Goal: Task Accomplishment & Management: Manage account settings

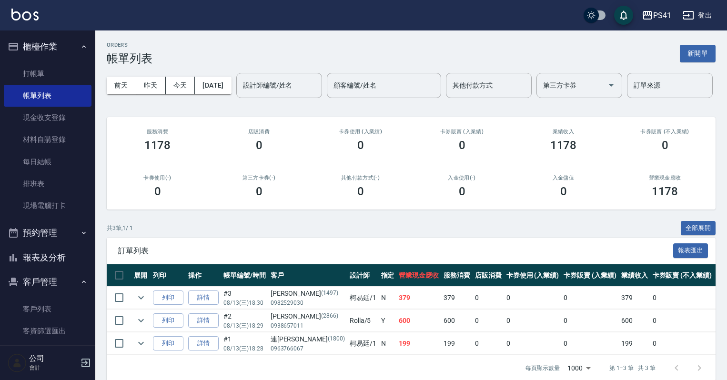
scroll to position [47, 0]
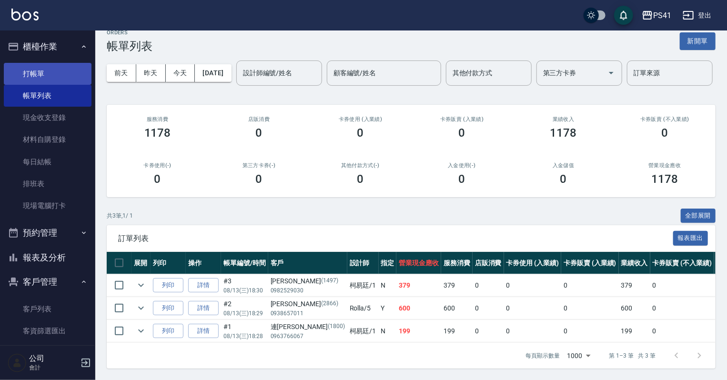
drag, startPoint x: 50, startPoint y: 74, endPoint x: 50, endPoint y: 67, distance: 7.6
click at [50, 74] on link "打帳單" at bounding box center [48, 74] width 88 height 22
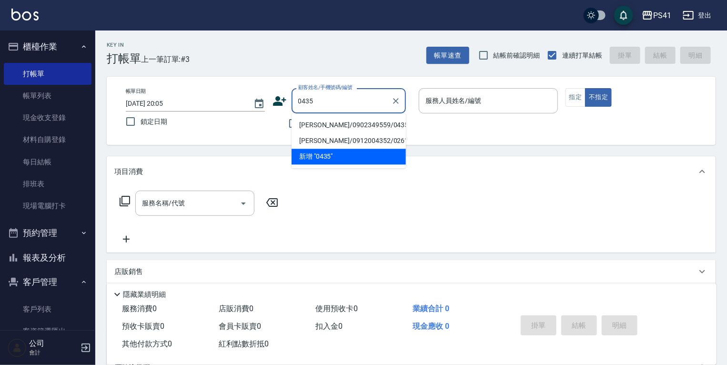
click at [320, 125] on li "吳浩權/0902349559/0435" at bounding box center [349, 125] width 114 height 16
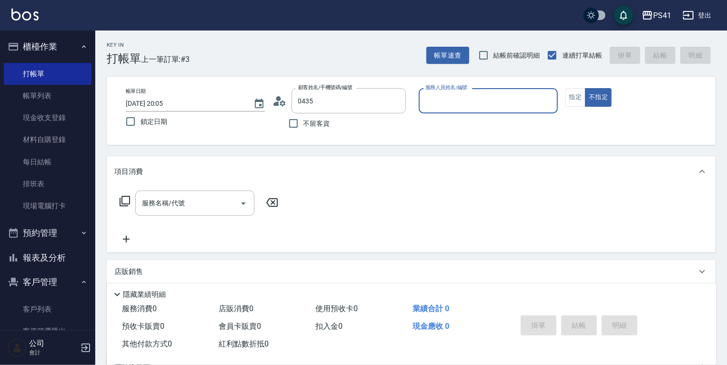
type input "吳浩權/0902349559/0435"
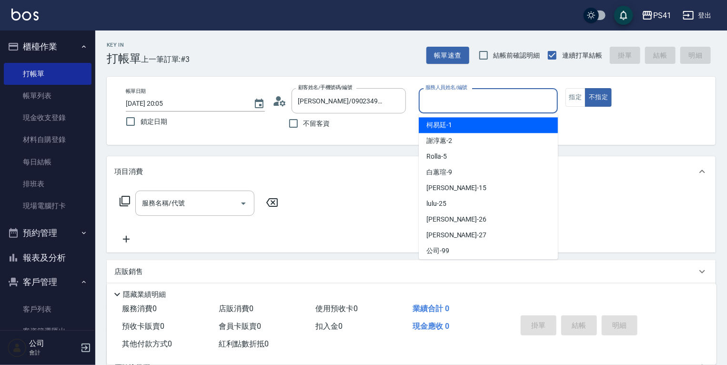
click at [465, 98] on input "服務人員姓名/編號" at bounding box center [488, 100] width 131 height 17
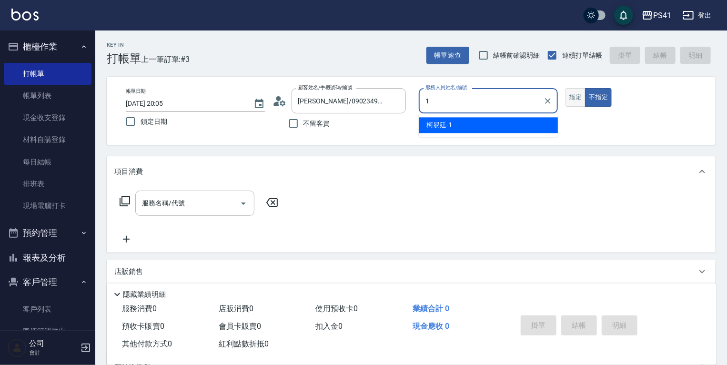
type input "1"
click at [570, 98] on button "指定" at bounding box center [576, 97] width 20 height 19
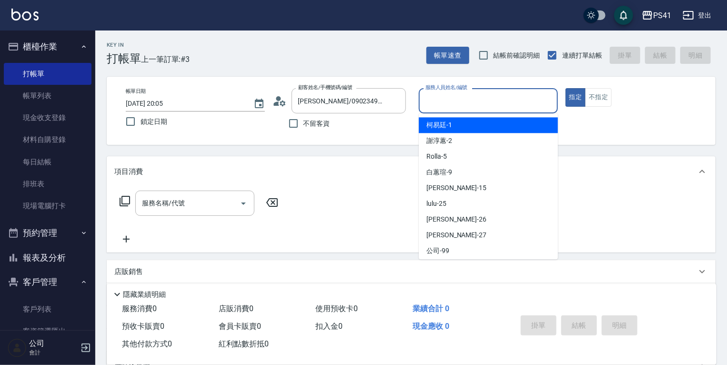
click at [474, 101] on input "服務人員姓名/編號" at bounding box center [488, 100] width 131 height 17
click at [465, 127] on div "柯易廷 -1" at bounding box center [488, 125] width 139 height 16
type input "柯易廷-1"
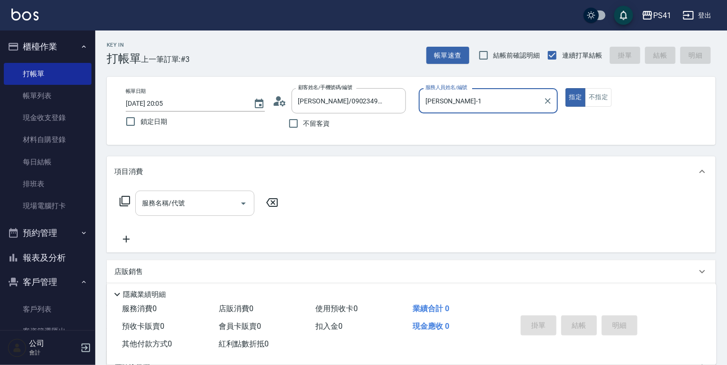
click at [166, 206] on input "服務名稱/代號" at bounding box center [188, 203] width 96 height 17
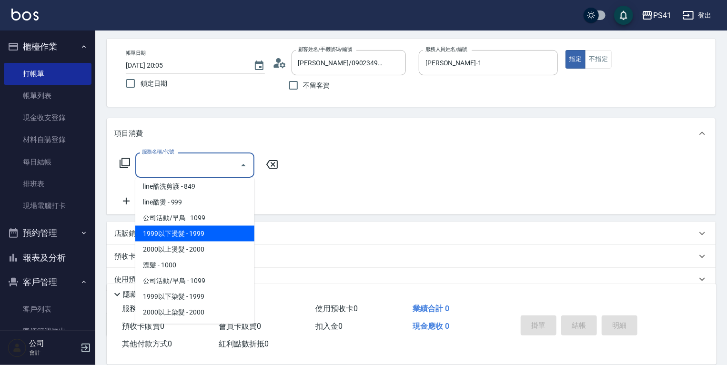
scroll to position [504, 0]
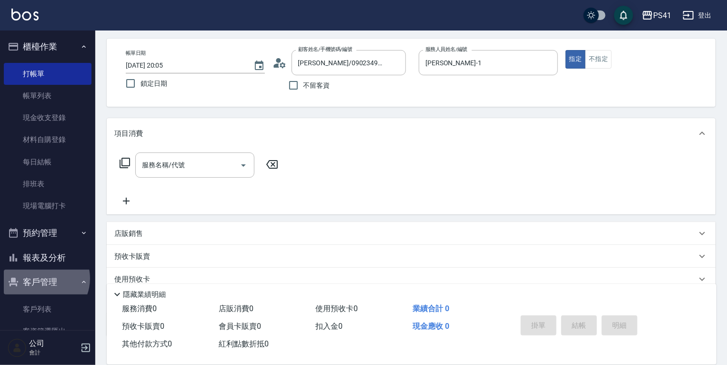
click at [43, 278] on button "客戶管理" at bounding box center [48, 282] width 88 height 25
click at [42, 289] on button "客戶管理" at bounding box center [48, 282] width 88 height 25
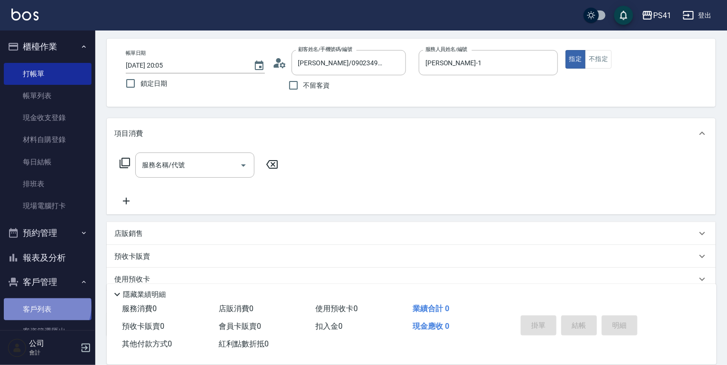
click at [46, 306] on link "客戶列表" at bounding box center [48, 309] width 88 height 22
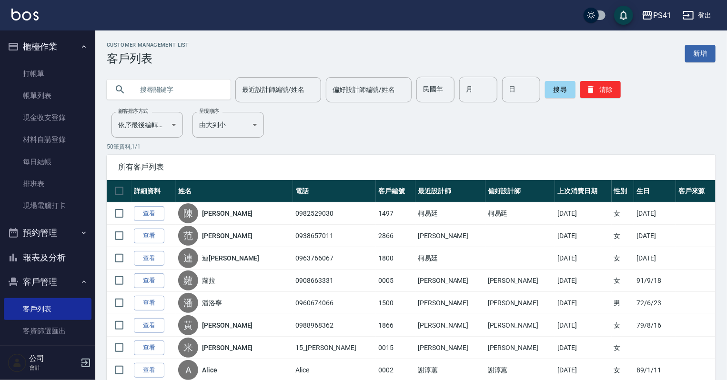
click at [144, 81] on input "text" at bounding box center [178, 90] width 90 height 26
type input "0435"
click at [545, 93] on button "搜尋" at bounding box center [560, 89] width 30 height 17
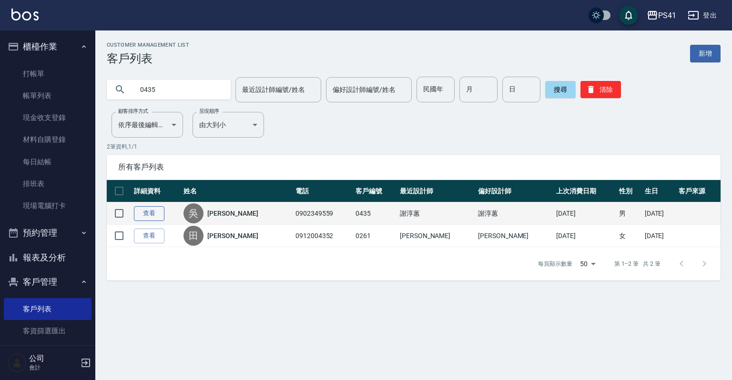
click at [147, 213] on link "查看" at bounding box center [149, 213] width 30 height 15
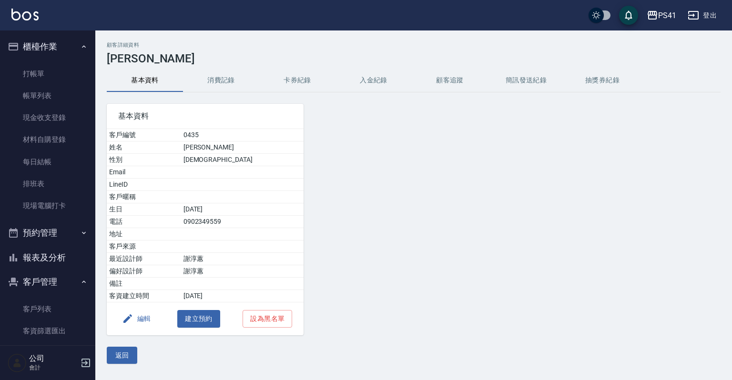
click at [218, 80] on button "消費記錄" at bounding box center [221, 80] width 76 height 23
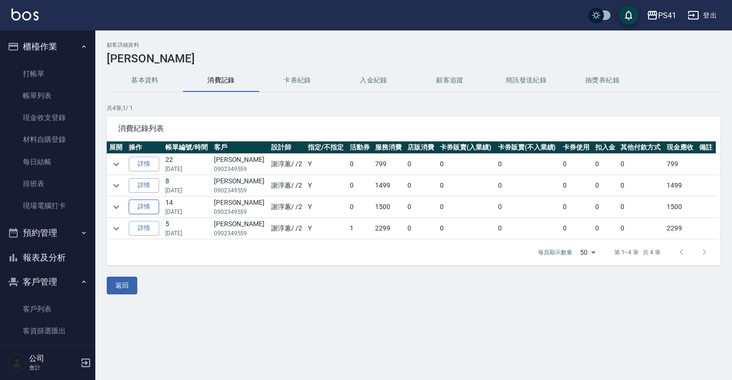
click at [147, 208] on link "詳情" at bounding box center [144, 207] width 30 height 15
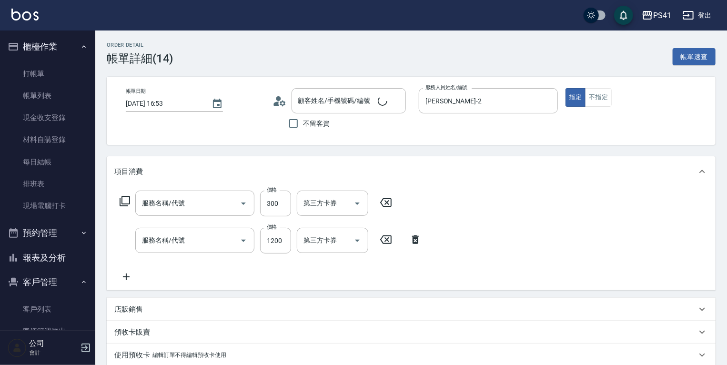
type input "2025/02/22 16:53"
type input "謝淳蕙-2"
type input "吳浩權/0902349559/0435"
type input "剪髮(2300)"
type input "公司活動/早鳥(31099)"
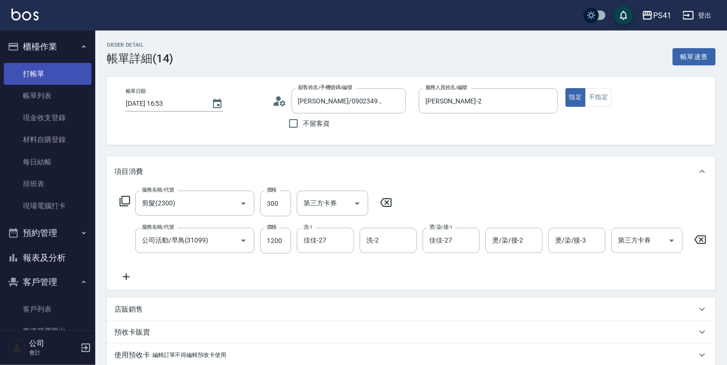
click at [43, 68] on link "打帳單" at bounding box center [48, 74] width 88 height 22
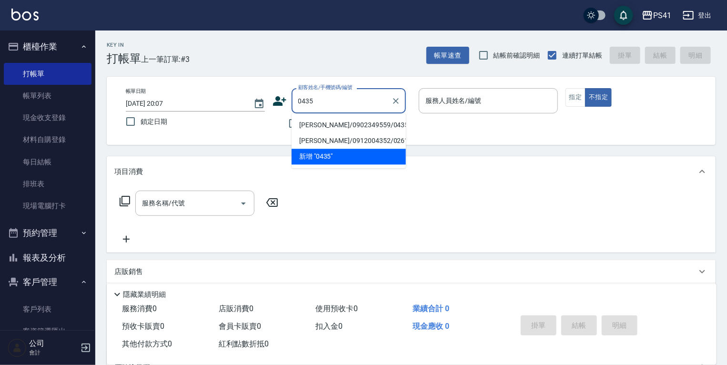
click at [336, 123] on li "吳浩權/0902349559/0435" at bounding box center [349, 125] width 114 height 16
type input "吳浩權/0902349559/0435"
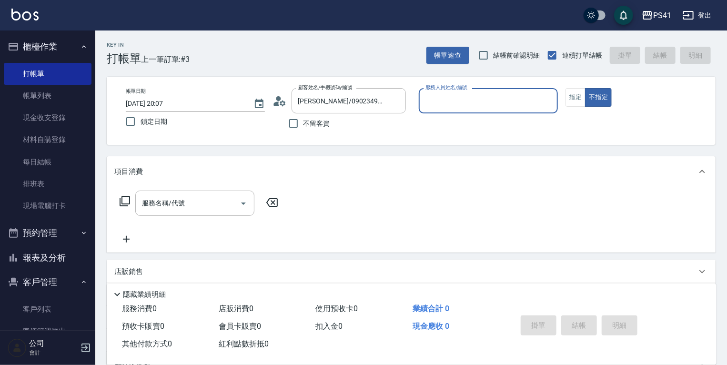
click at [446, 94] on input "服務人員姓名/編號" at bounding box center [488, 100] width 131 height 17
type input "1"
click at [574, 97] on button "指定" at bounding box center [576, 97] width 20 height 19
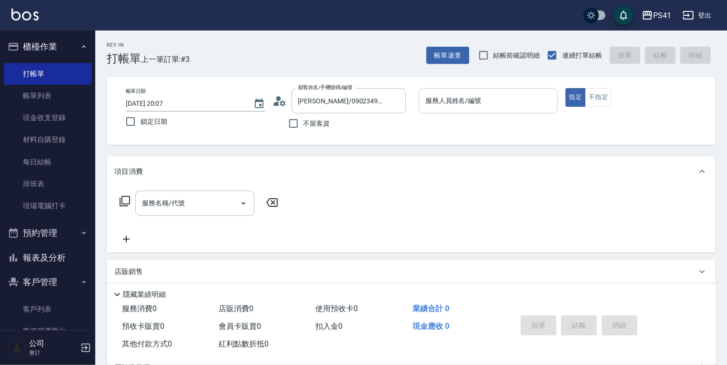
click at [480, 101] on input "服務人員姓名/編號" at bounding box center [488, 100] width 131 height 17
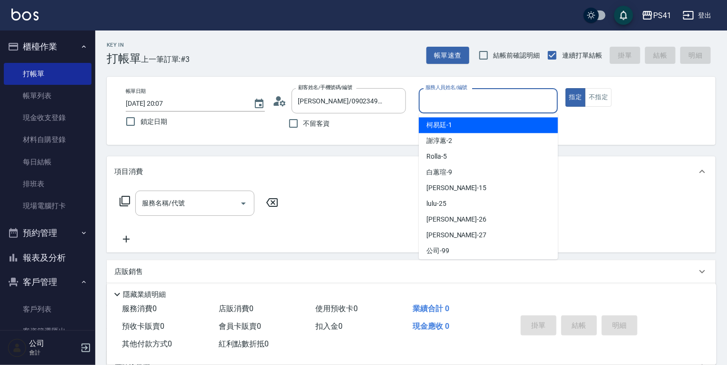
click at [445, 125] on span "柯易廷 -1" at bounding box center [439, 125] width 26 height 10
type input "[PERSON_NAME]-1"
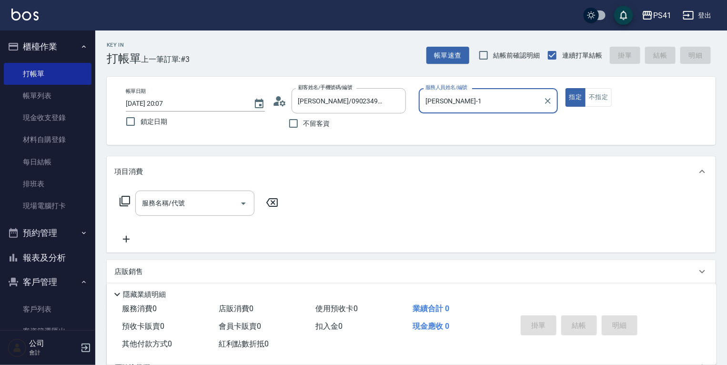
click at [154, 195] on div "服務名稱/代號 服務名稱/代號" at bounding box center [194, 203] width 119 height 25
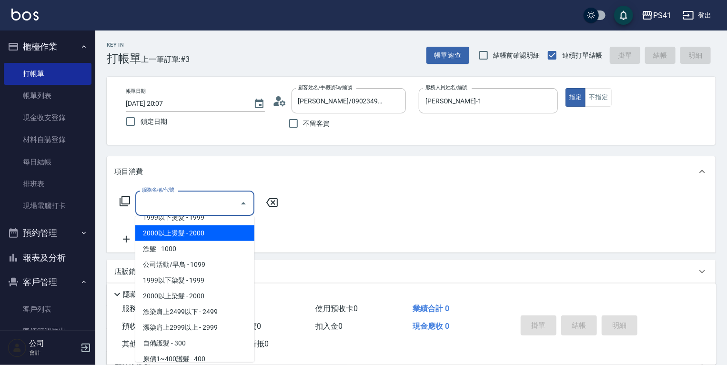
scroll to position [496, 0]
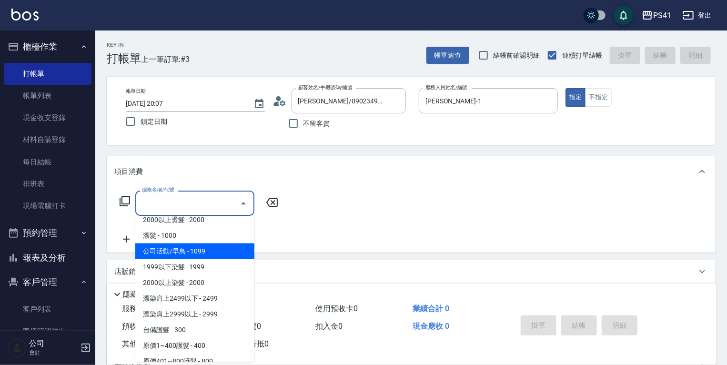
click at [212, 249] on span "公司活動/早鳥 - 1099" at bounding box center [194, 251] width 119 height 16
type input "公司活動/早鳥(41099)"
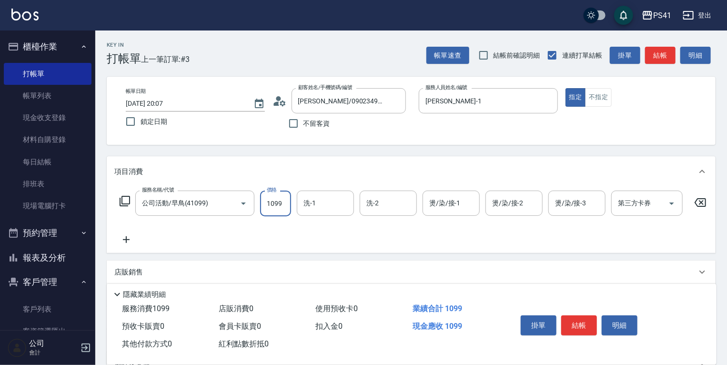
click at [280, 202] on input "1099" at bounding box center [275, 204] width 31 height 26
type input "1500"
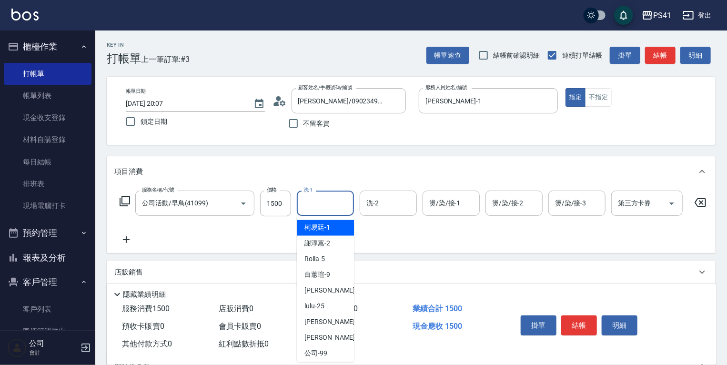
click at [320, 200] on input "洗-1" at bounding box center [325, 203] width 49 height 17
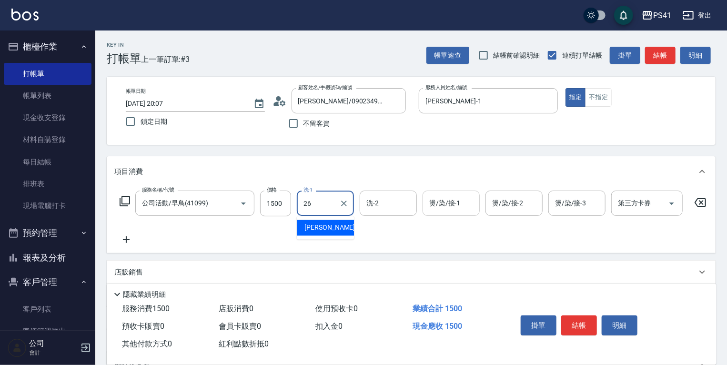
type input "26"
click at [460, 207] on input "燙/染/接-1" at bounding box center [451, 203] width 49 height 17
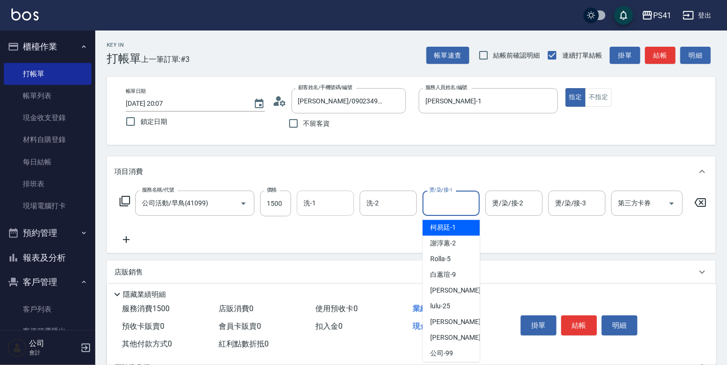
click at [337, 199] on input "洗-1" at bounding box center [325, 203] width 49 height 17
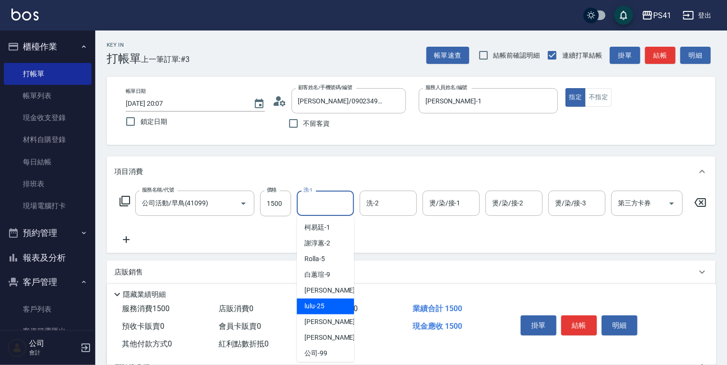
scroll to position [3, 0]
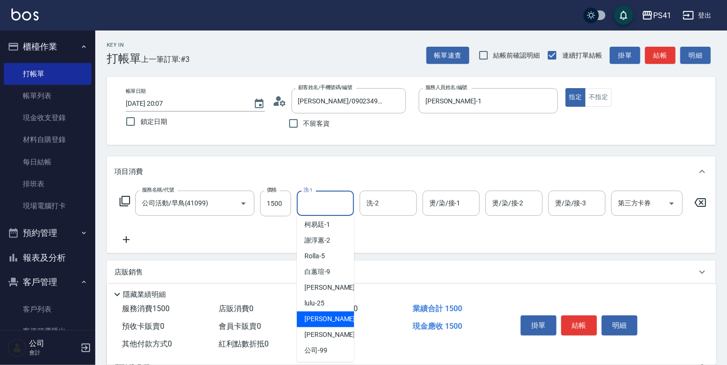
click at [330, 316] on span "溫佳惇 -26" at bounding box center [334, 320] width 60 height 10
type input "溫佳惇-26"
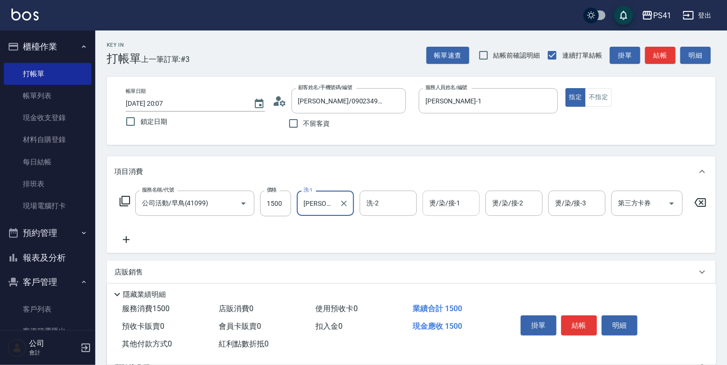
click at [466, 205] on input "燙/染/接-1" at bounding box center [451, 203] width 49 height 17
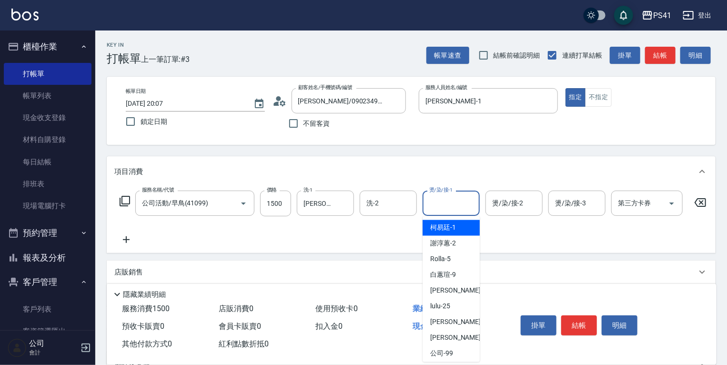
click at [456, 224] on div "柯易廷 -1" at bounding box center [451, 228] width 57 height 16
type input "柯易廷-1"
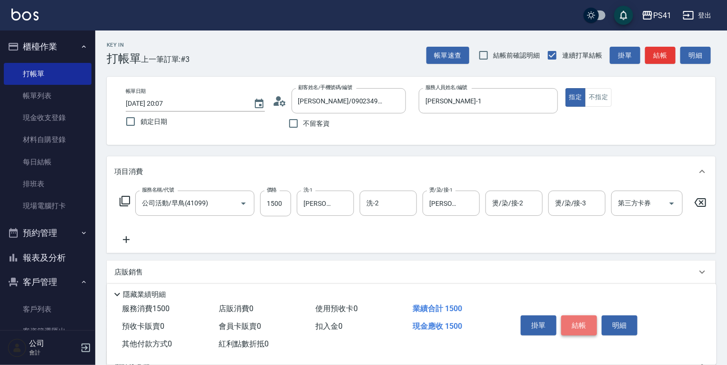
click at [570, 320] on button "結帳" at bounding box center [579, 325] width 36 height 20
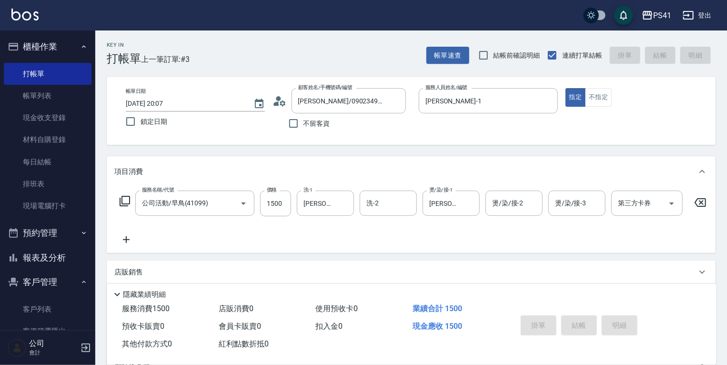
type input "2025/08/13 20:08"
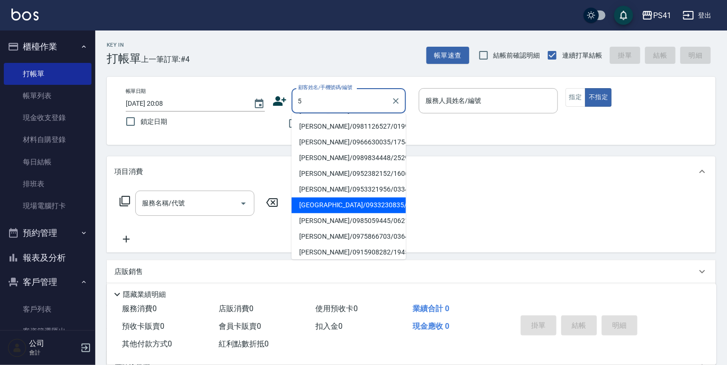
scroll to position [0, 0]
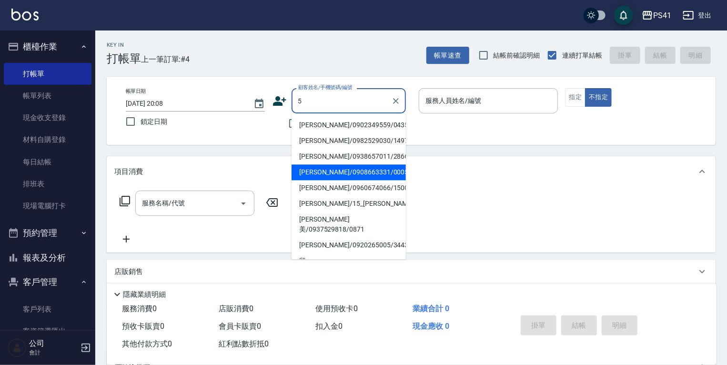
click at [339, 175] on li "蘿拉/0908663331/0005" at bounding box center [349, 172] width 114 height 16
type input "蘿拉/0908663331/0005"
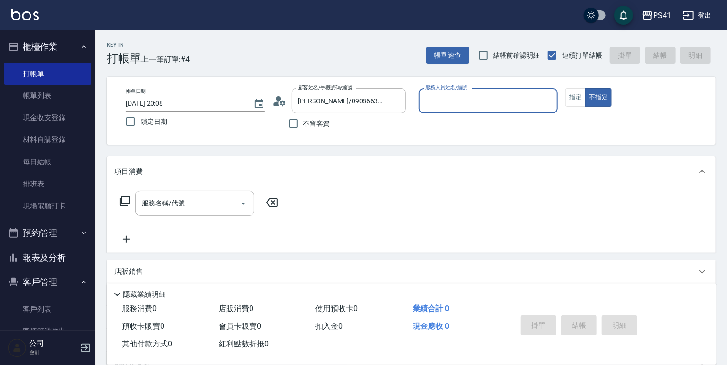
click at [463, 100] on input "服務人員姓名/編號" at bounding box center [488, 100] width 131 height 17
type input "5"
click at [575, 100] on button "指定" at bounding box center [576, 97] width 20 height 19
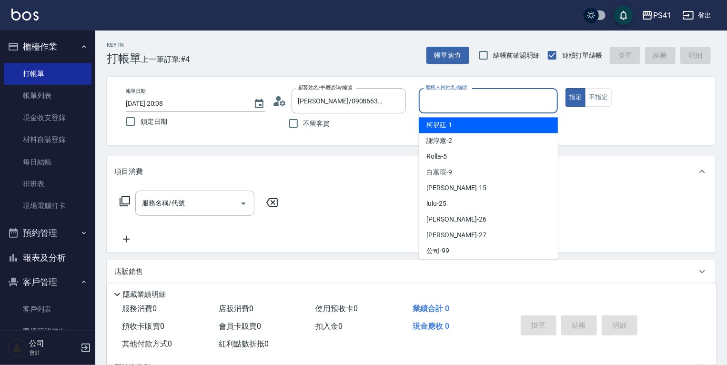
click at [489, 101] on input "服務人員姓名/編號" at bounding box center [488, 100] width 131 height 17
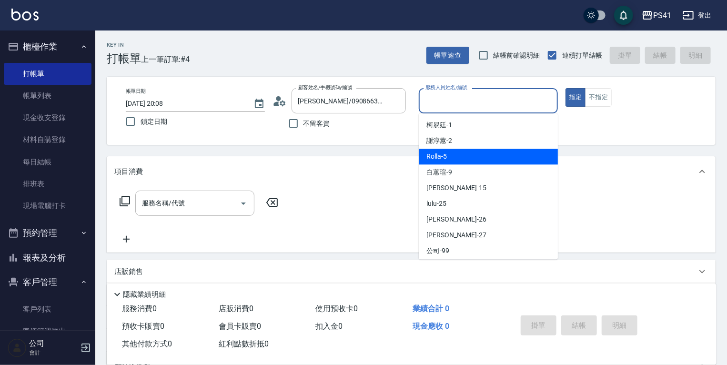
click at [482, 156] on div "Rolla -5" at bounding box center [488, 157] width 139 height 16
type input "Rolla-5"
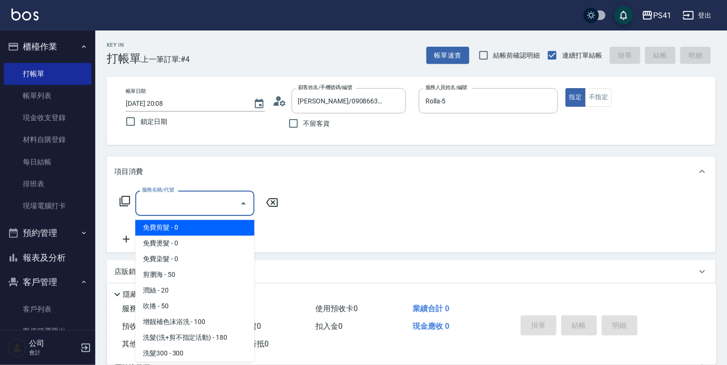
click at [166, 202] on input "服務名稱/代號" at bounding box center [188, 203] width 96 height 17
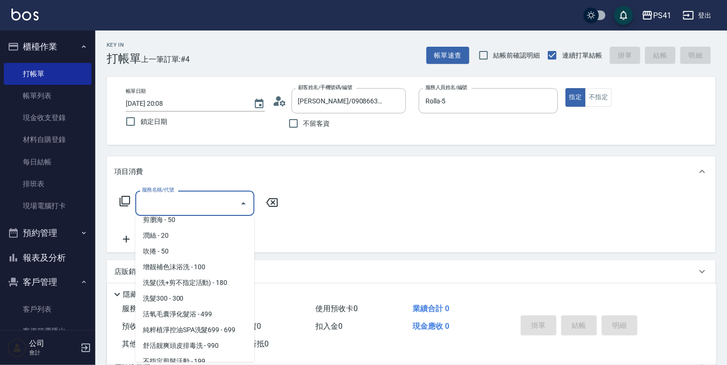
scroll to position [38, 0]
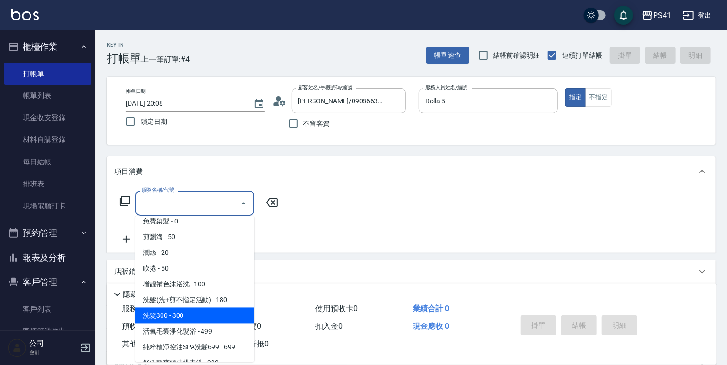
click at [195, 315] on span "洗髮300 - 300" at bounding box center [194, 316] width 119 height 16
type input "洗髮300(1300)"
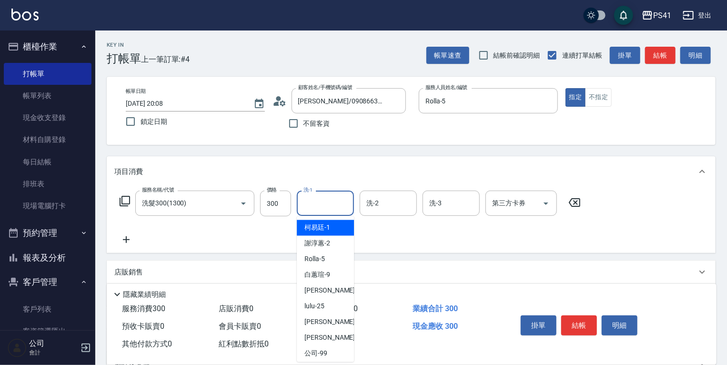
click at [332, 205] on input "洗-1" at bounding box center [325, 203] width 49 height 17
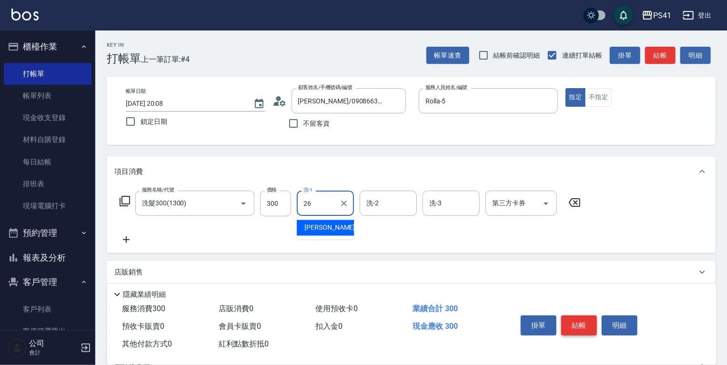
type input "26"
click at [583, 322] on button "結帳" at bounding box center [579, 325] width 36 height 20
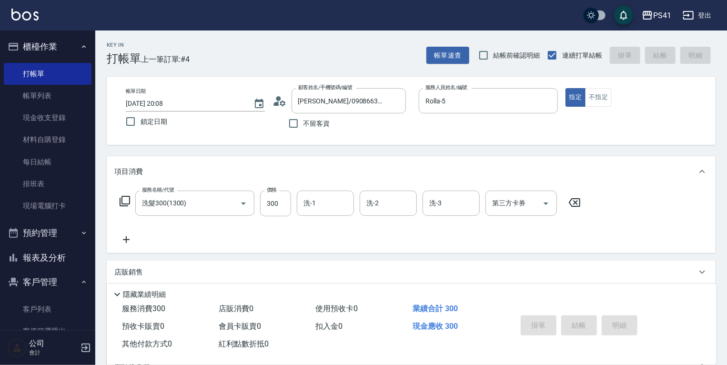
type input "2025/08/13 20:09"
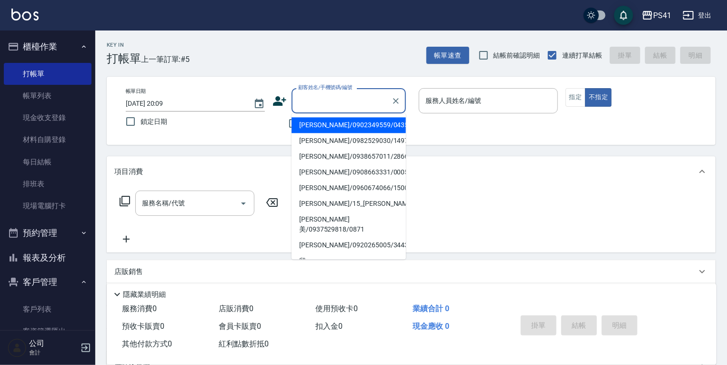
click at [335, 101] on input "顧客姓名/手機號碼/編號" at bounding box center [341, 100] width 91 height 17
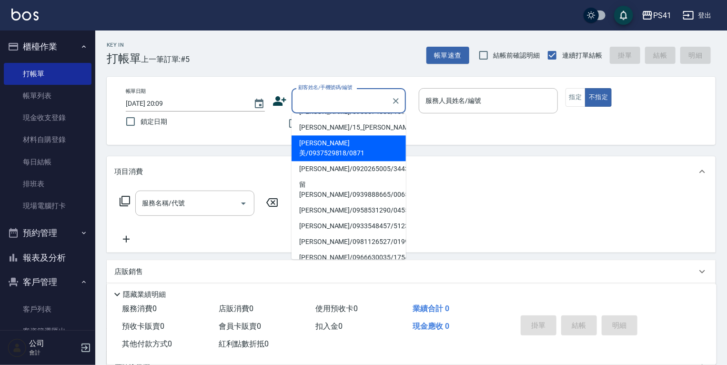
scroll to position [0, 0]
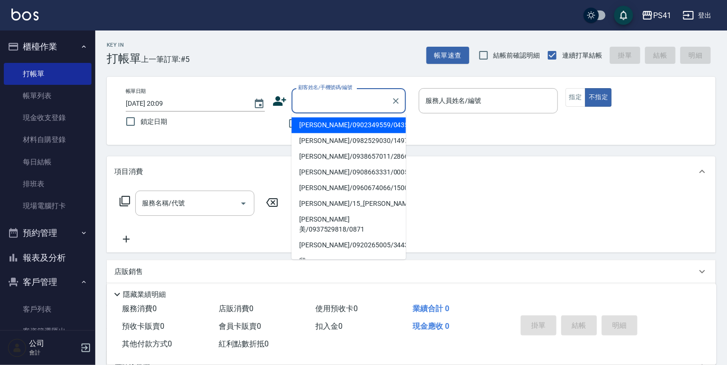
click at [325, 99] on input "顧客姓名/手機號碼/編號" at bounding box center [341, 100] width 91 height 17
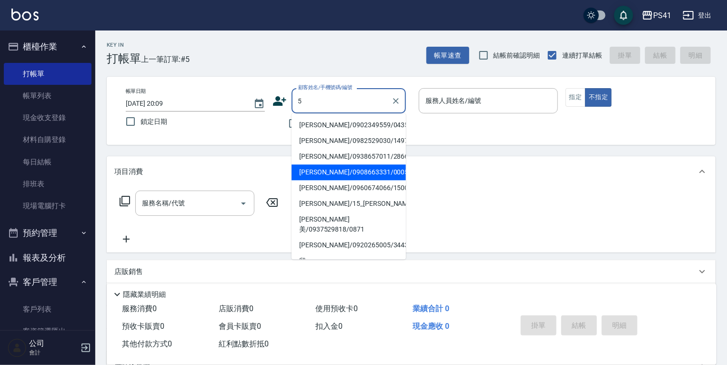
click at [326, 172] on li "蘿拉/0908663331/0005" at bounding box center [349, 172] width 114 height 16
type input "蘿拉/0908663331/0005"
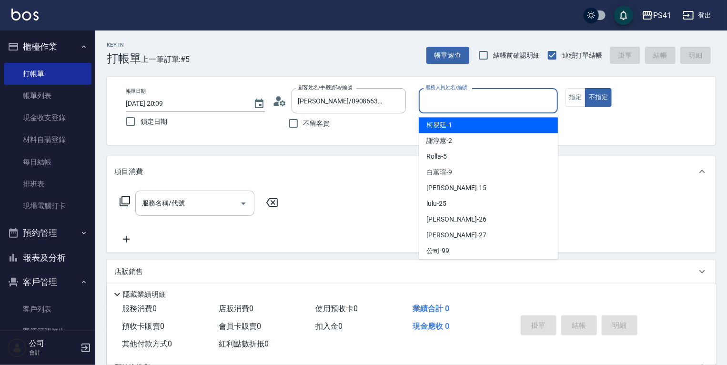
click at [431, 97] on input "服務人員姓名/編號" at bounding box center [488, 100] width 131 height 17
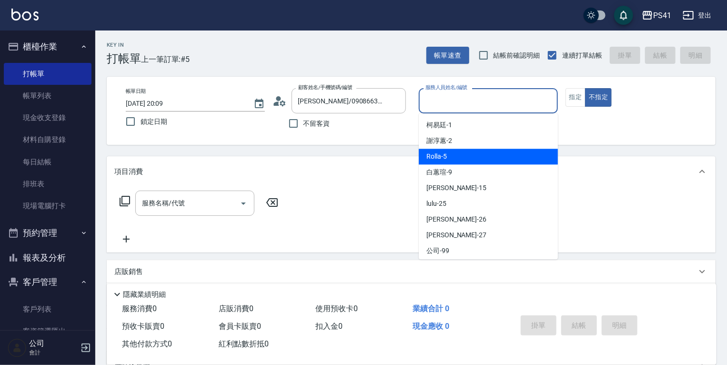
click at [453, 156] on div "Rolla -5" at bounding box center [488, 157] width 139 height 16
type input "Rolla-5"
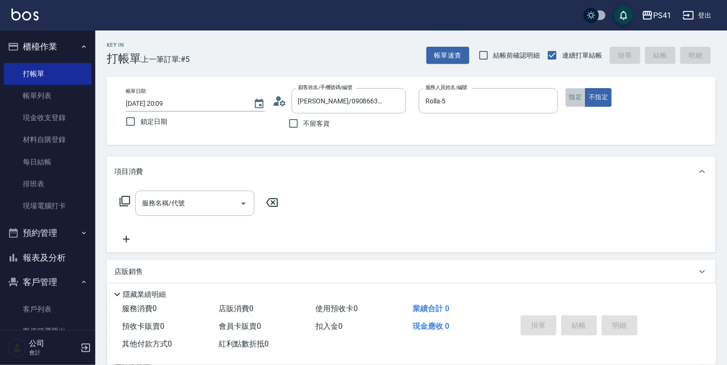
click at [579, 101] on button "指定" at bounding box center [576, 97] width 20 height 19
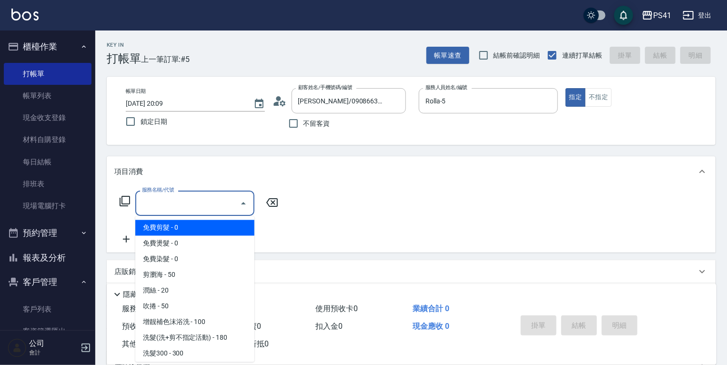
click at [162, 205] on input "服務名稱/代號" at bounding box center [188, 203] width 96 height 17
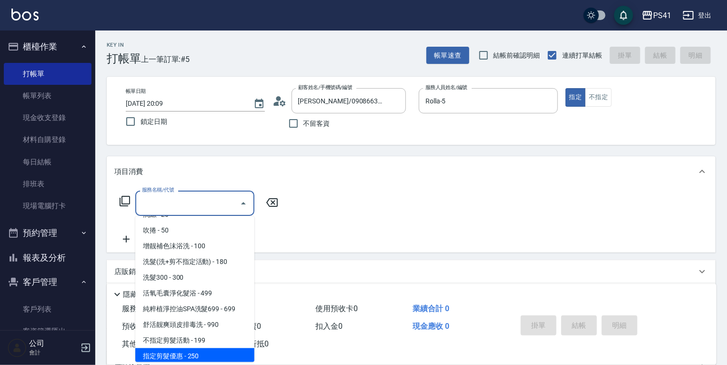
scroll to position [76, 0]
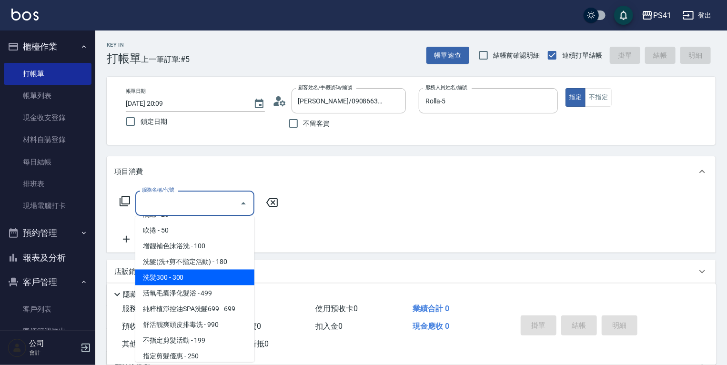
click at [219, 274] on span "洗髮300 - 300" at bounding box center [194, 278] width 119 height 16
type input "洗髮300(1300)"
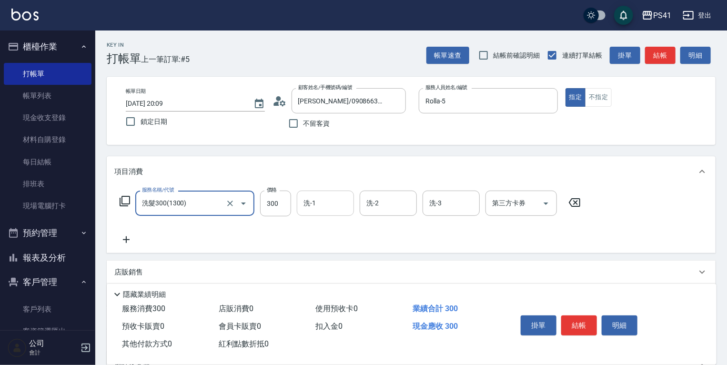
click at [328, 201] on input "洗-1" at bounding box center [325, 203] width 49 height 17
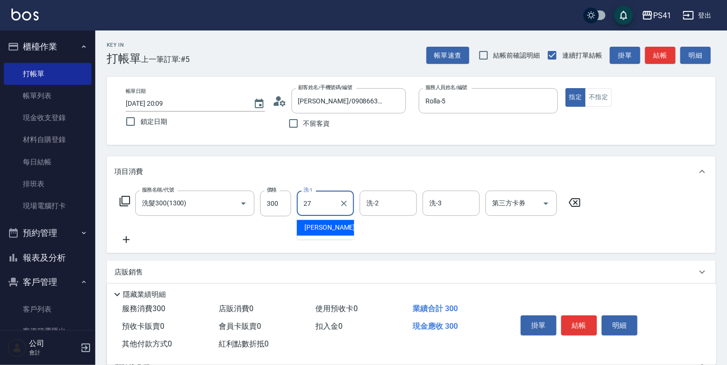
type input "27"
click at [527, 279] on div "店販銷售" at bounding box center [411, 272] width 609 height 23
click at [325, 205] on input "洗-1" at bounding box center [325, 203] width 49 height 17
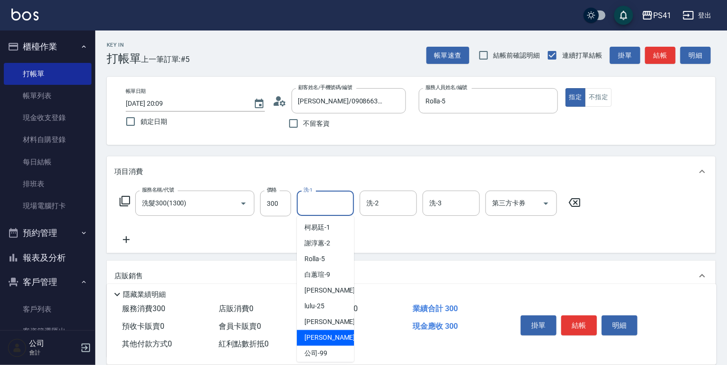
click at [320, 337] on span "佳佳 -27" at bounding box center [334, 338] width 60 height 10
type input "佳佳-27"
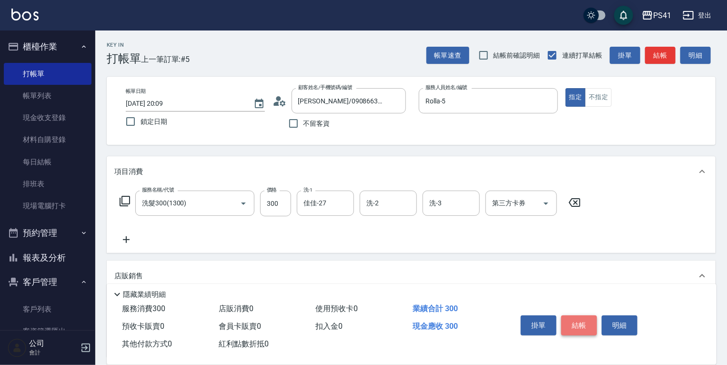
click at [574, 319] on button "結帳" at bounding box center [579, 325] width 36 height 20
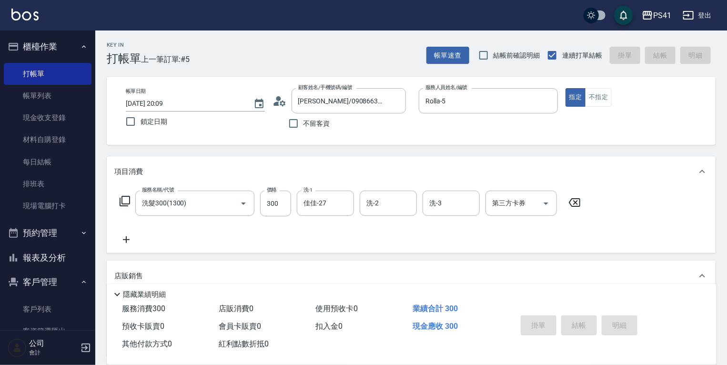
type input "2025/08/13 20:10"
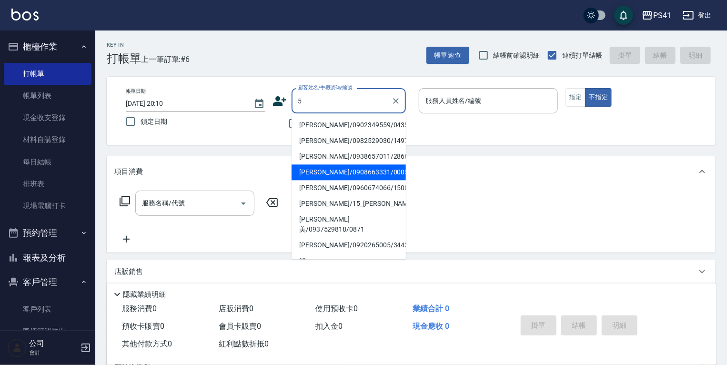
click at [349, 176] on li "蘿拉/0908663331/0005" at bounding box center [349, 172] width 114 height 16
type input "蘿拉/0908663331/0005"
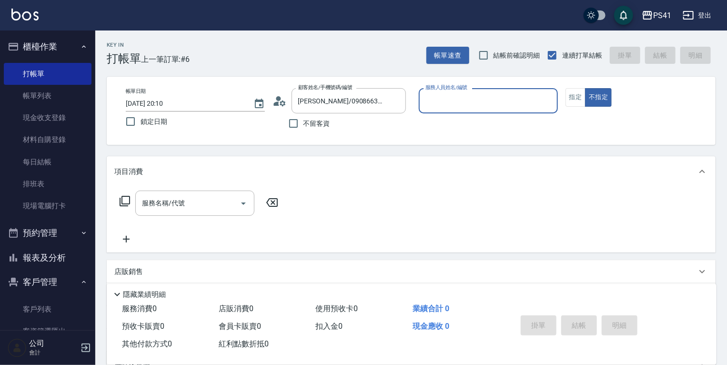
click at [458, 103] on input "服務人員姓名/編號" at bounding box center [488, 100] width 131 height 17
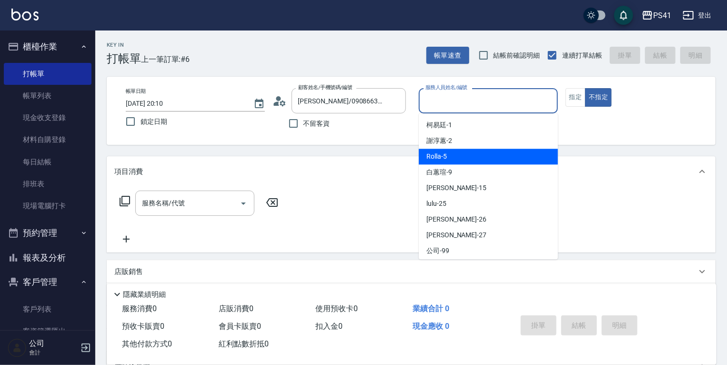
click at [462, 162] on div "Rolla -5" at bounding box center [488, 157] width 139 height 16
type input "Rolla-5"
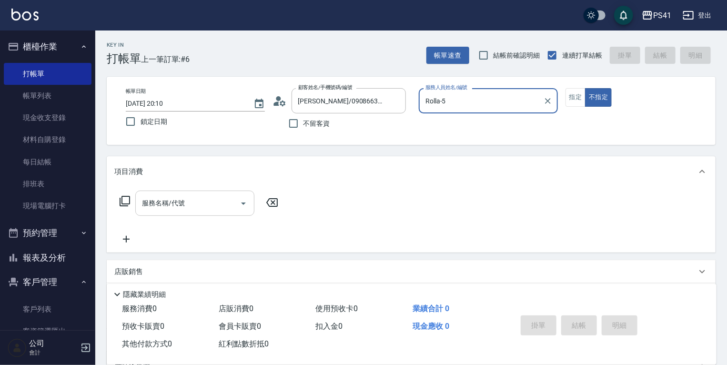
click at [185, 206] on input "服務名稱/代號" at bounding box center [188, 203] width 96 height 17
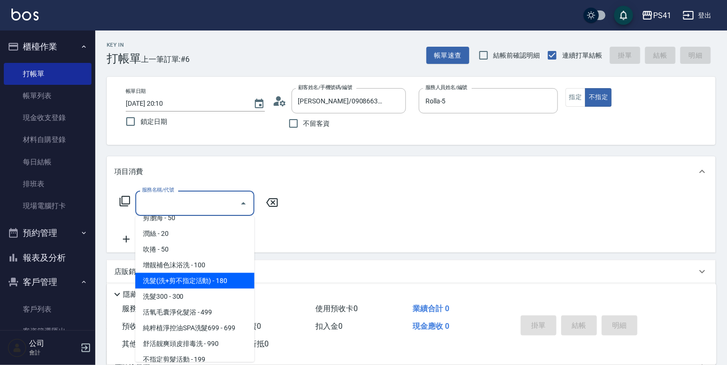
scroll to position [114, 0]
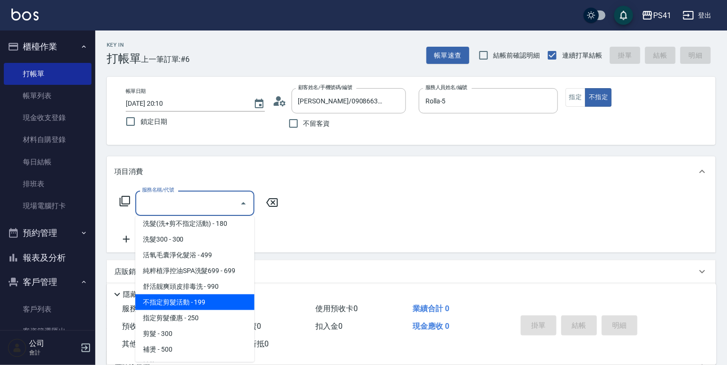
click at [229, 297] on span "不指定剪髮活動 - 199" at bounding box center [194, 302] width 119 height 16
type input "不指定剪髮活動(2199)"
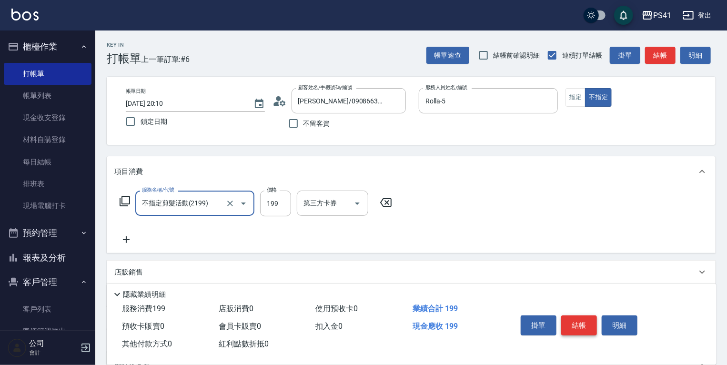
click at [583, 321] on button "結帳" at bounding box center [579, 325] width 36 height 20
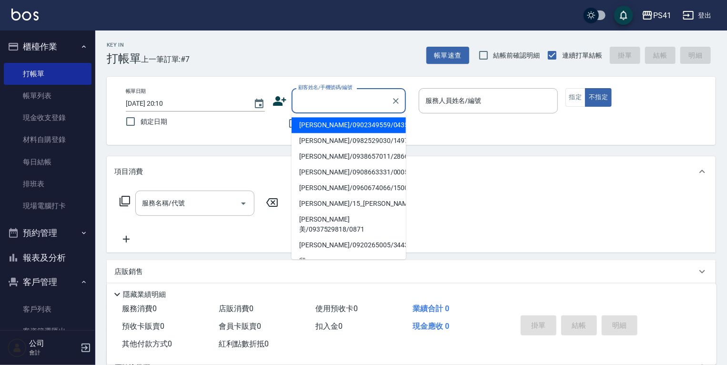
click at [320, 105] on input "顧客姓名/手機號碼/編號" at bounding box center [341, 100] width 91 height 17
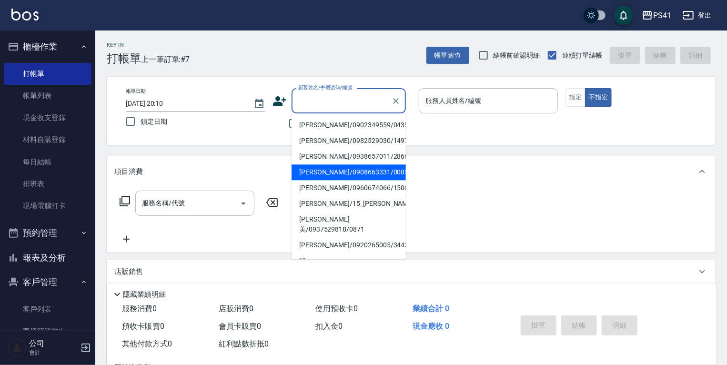
click at [344, 168] on li "蘿拉/0908663331/0005" at bounding box center [349, 172] width 114 height 16
type input "蘿拉/0908663331/0005"
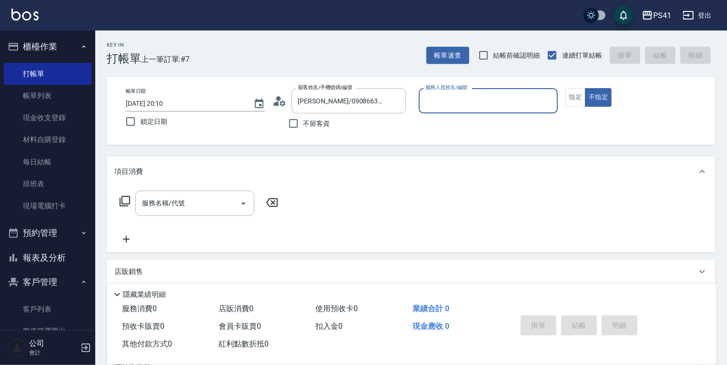
click at [465, 101] on input "服務人員姓名/編號" at bounding box center [488, 100] width 131 height 17
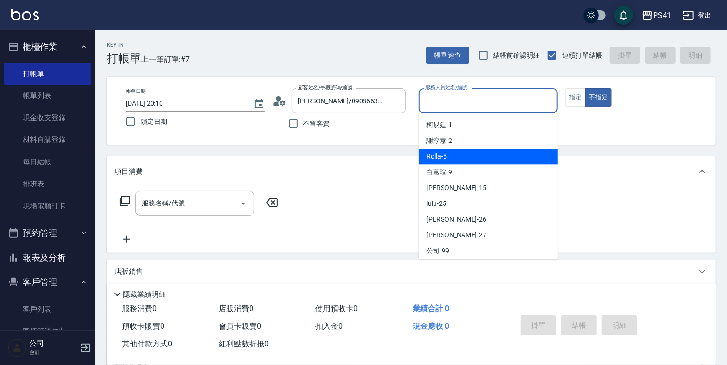
click at [461, 159] on div "Rolla -5" at bounding box center [488, 157] width 139 height 16
type input "Rolla-5"
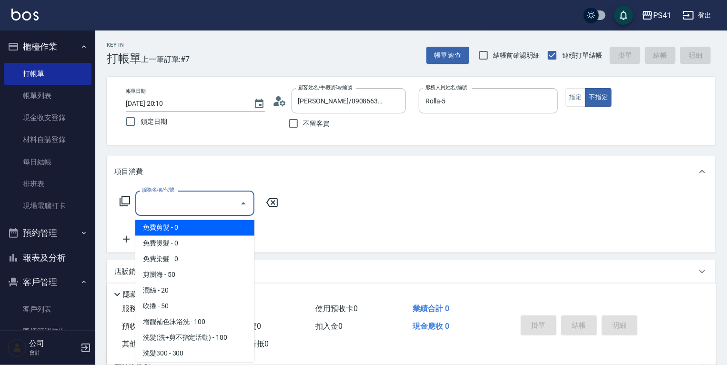
click at [156, 203] on input "服務名稱/代號" at bounding box center [188, 203] width 96 height 17
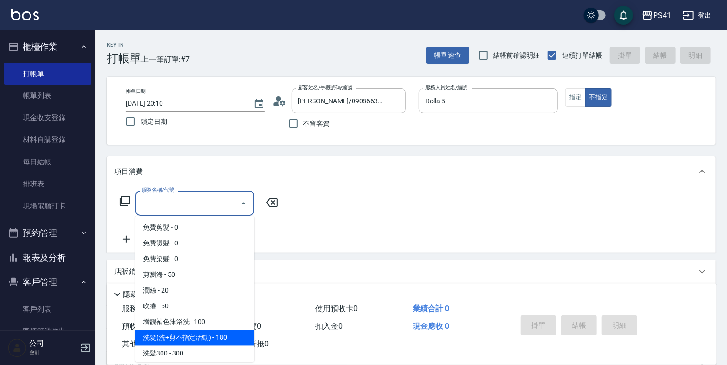
click at [213, 337] on span "洗髮(洗+剪不指定活動) - 180" at bounding box center [194, 338] width 119 height 16
type input "洗髮(洗+剪不指定活動)(1180)"
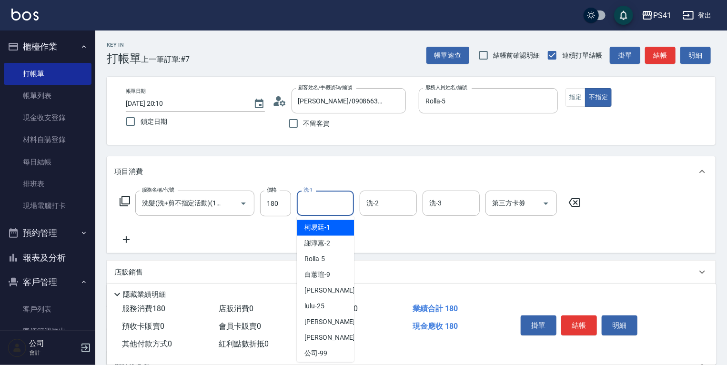
click at [336, 200] on input "洗-1" at bounding box center [325, 203] width 49 height 17
click at [324, 227] on span "Rolla -5" at bounding box center [314, 228] width 20 height 10
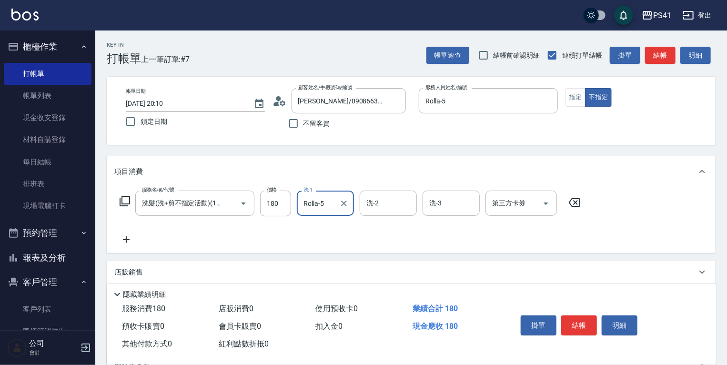
type input "Rolla-5"
click at [127, 238] on icon at bounding box center [126, 239] width 24 height 11
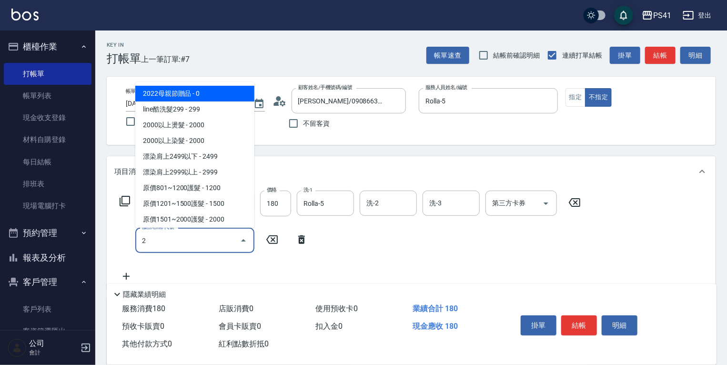
type input "20"
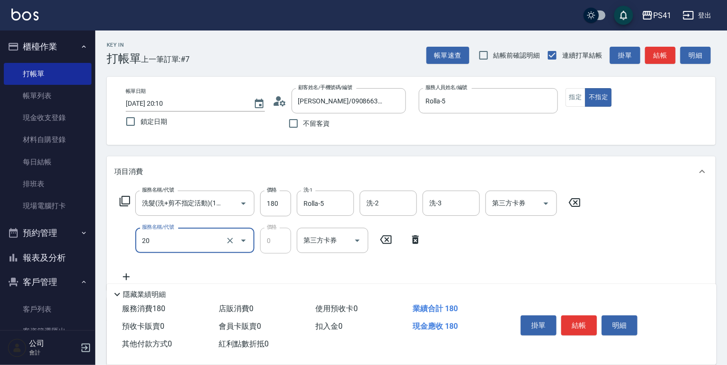
click at [241, 242] on icon "Open" at bounding box center [243, 240] width 11 height 11
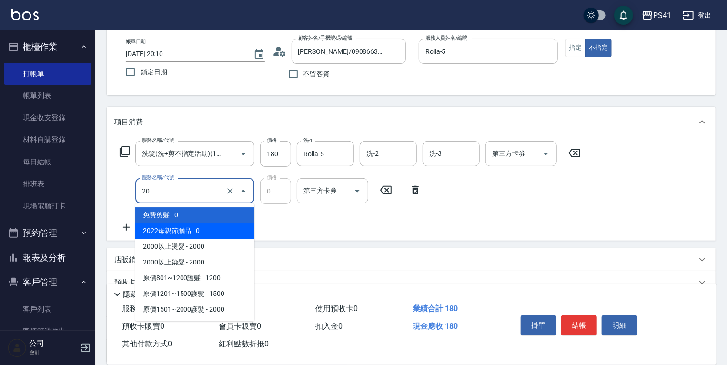
scroll to position [23, 0]
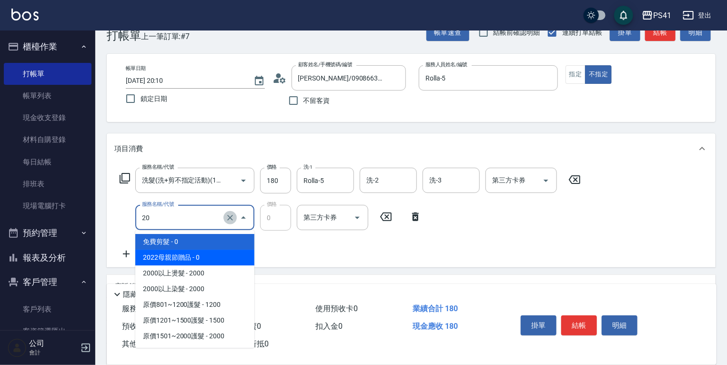
click at [227, 215] on icon "Clear" at bounding box center [230, 218] width 10 height 10
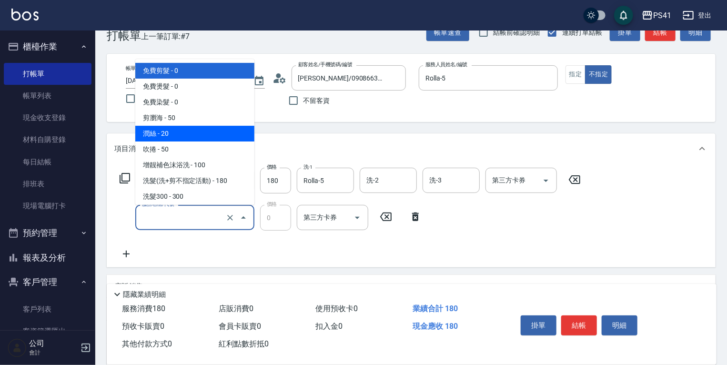
click at [192, 133] on span "潤絲 - 20" at bounding box center [194, 134] width 119 height 16
type input "潤絲(820)"
type input "20"
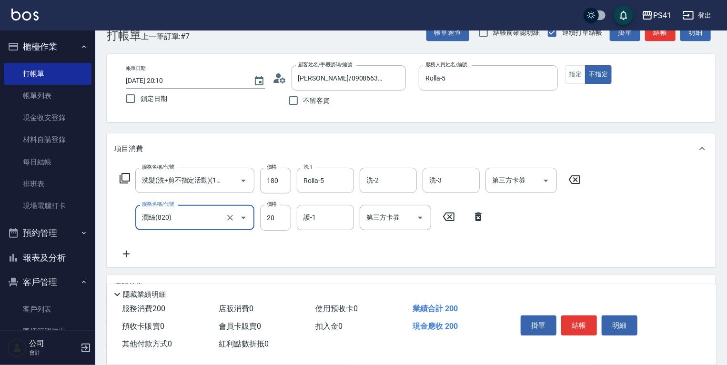
type input "潤絲(820)"
click at [126, 255] on icon at bounding box center [126, 254] width 7 height 7
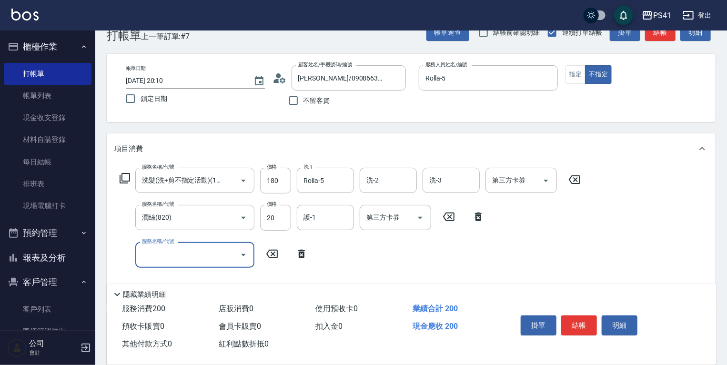
click at [240, 254] on icon "Open" at bounding box center [243, 254] width 11 height 11
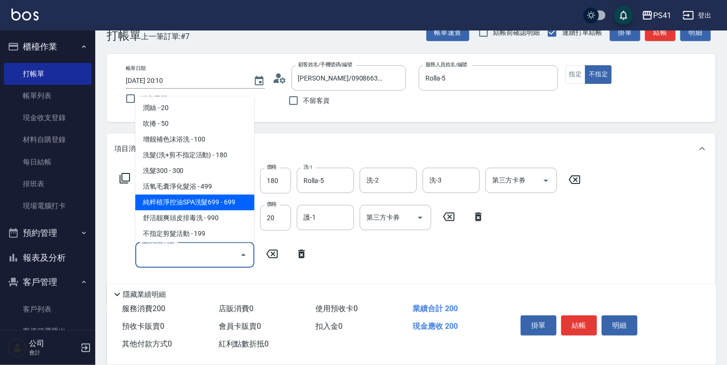
scroll to position [114, 0]
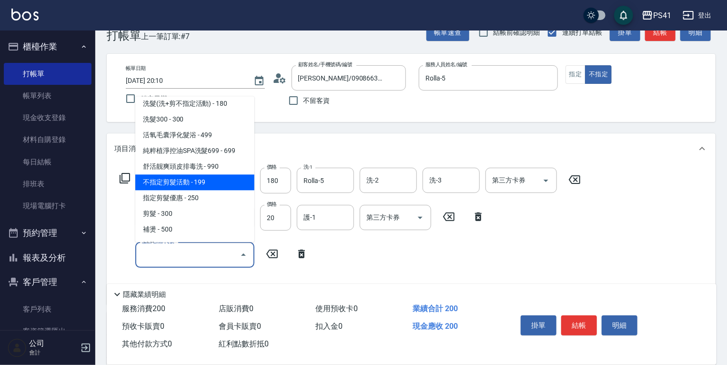
click at [214, 187] on span "不指定剪髮活動 - 199" at bounding box center [194, 182] width 119 height 16
type input "不指定剪髮活動(2199)"
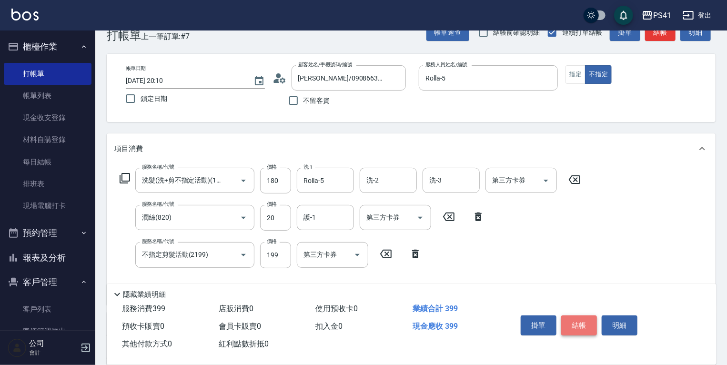
click at [579, 318] on button "結帳" at bounding box center [579, 325] width 36 height 20
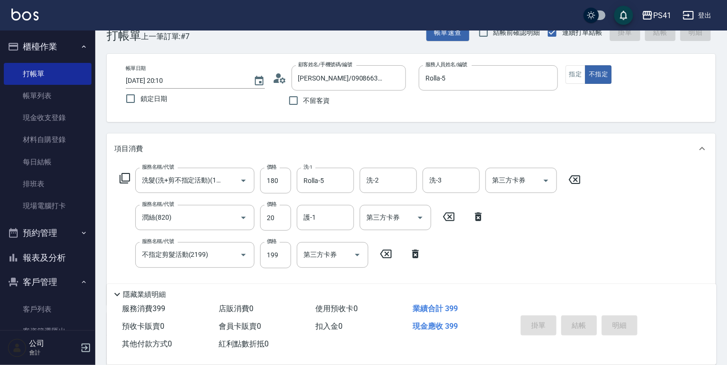
type input "2025/08/13 20:11"
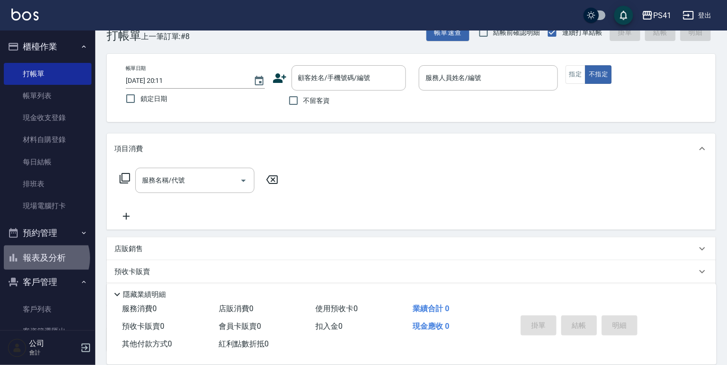
click at [46, 258] on button "報表及分析" at bounding box center [48, 257] width 88 height 25
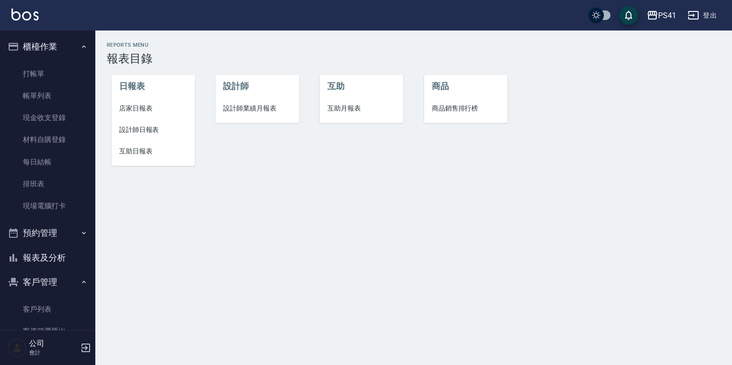
click at [151, 108] on span "店家日報表" at bounding box center [153, 108] width 68 height 10
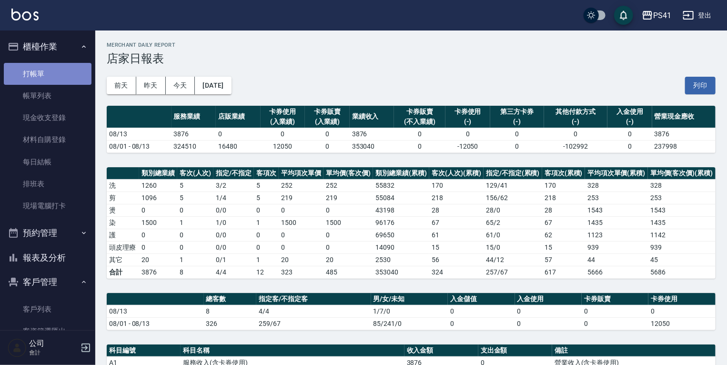
click at [53, 78] on link "打帳單" at bounding box center [48, 74] width 88 height 22
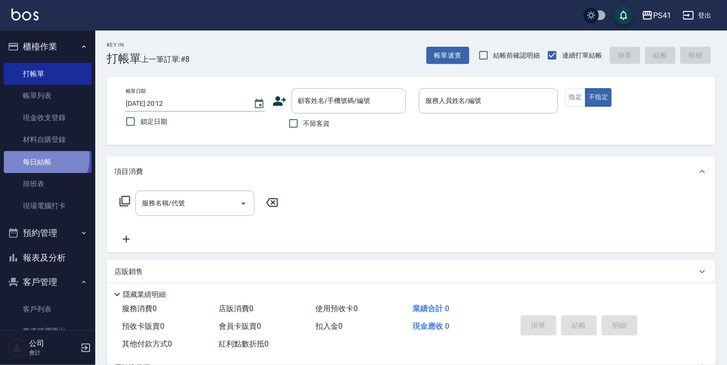
click at [44, 158] on link "每日結帳" at bounding box center [48, 162] width 88 height 22
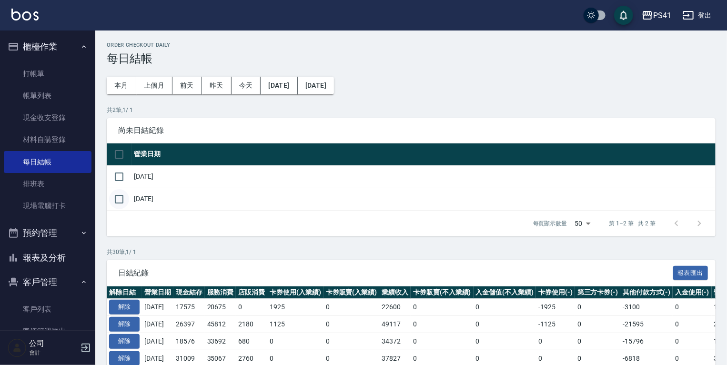
click at [120, 197] on input "checkbox" at bounding box center [119, 199] width 20 height 20
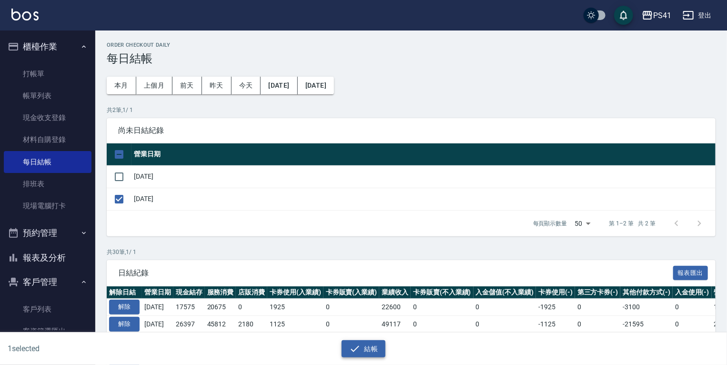
click at [365, 346] on button "結帳" at bounding box center [364, 349] width 44 height 18
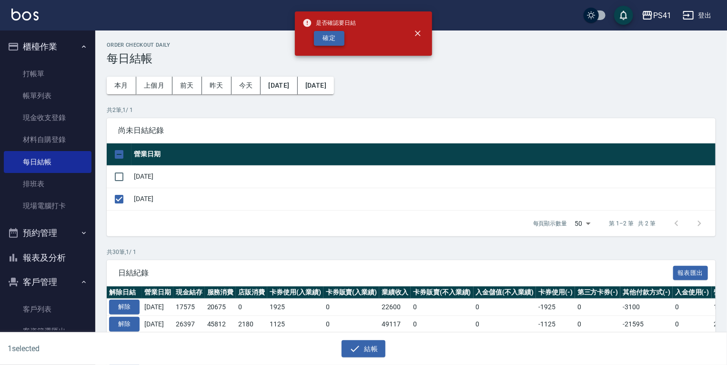
click at [325, 38] on button "確定" at bounding box center [329, 38] width 30 height 15
checkbox input "false"
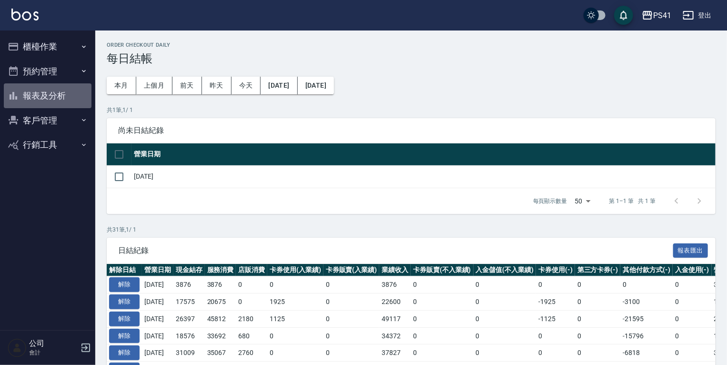
click at [40, 92] on button "報表及分析" at bounding box center [48, 95] width 88 height 25
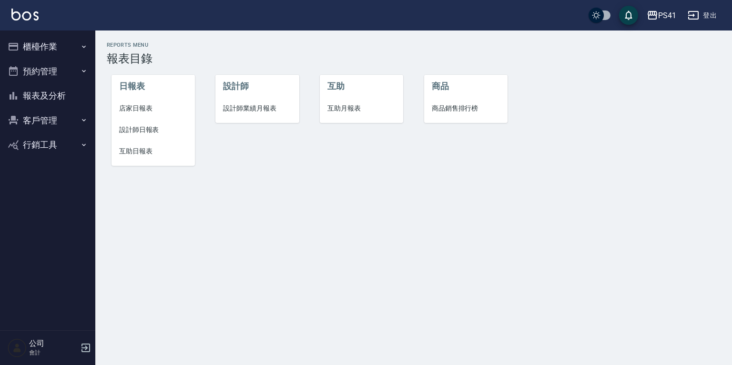
click at [145, 105] on span "店家日報表" at bounding box center [153, 108] width 68 height 10
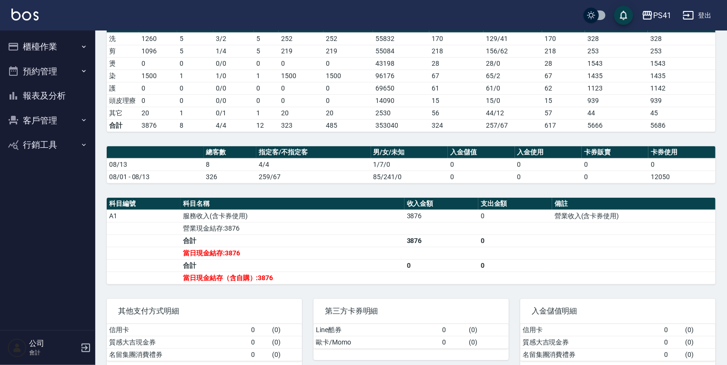
scroll to position [152, 0]
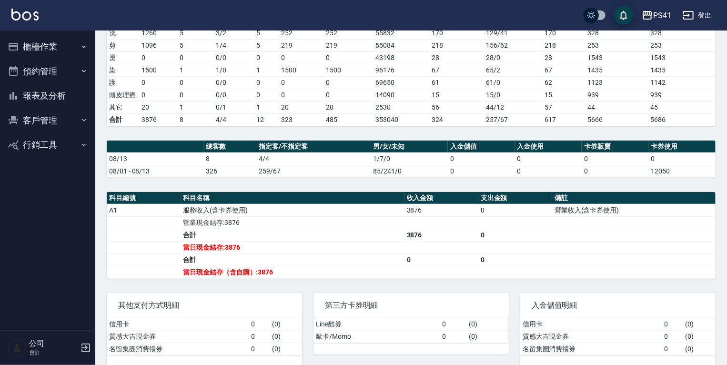
click at [44, 99] on button "報表及分析" at bounding box center [48, 95] width 88 height 25
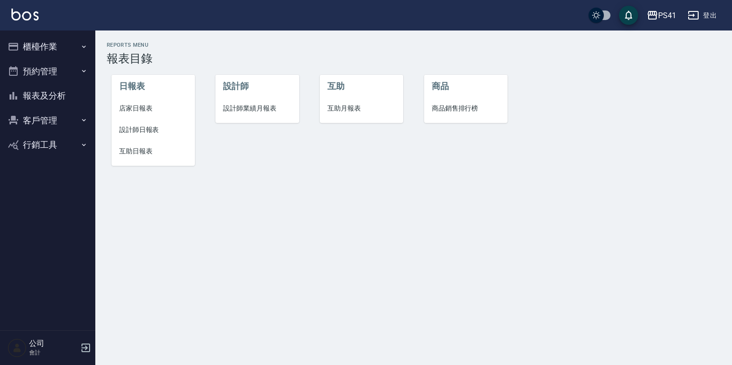
click at [153, 133] on span "設計師日報表" at bounding box center [153, 130] width 68 height 10
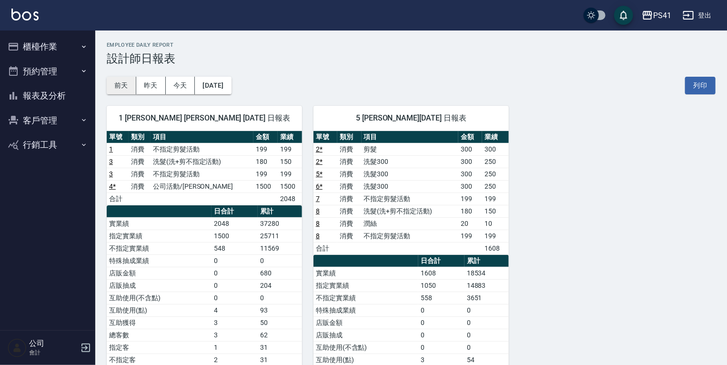
click at [121, 82] on button "前天" at bounding box center [122, 86] width 30 height 18
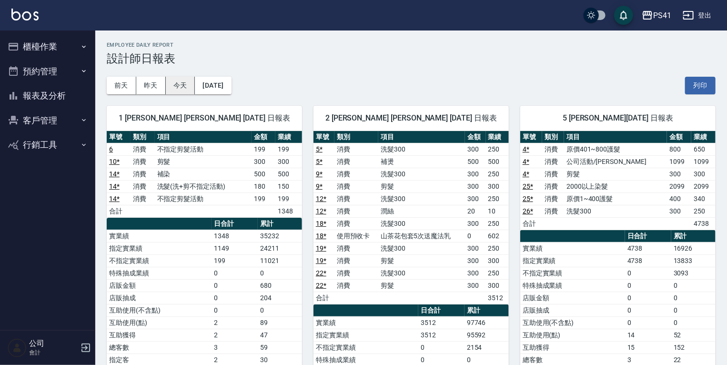
click at [182, 83] on button "今天" at bounding box center [181, 86] width 30 height 18
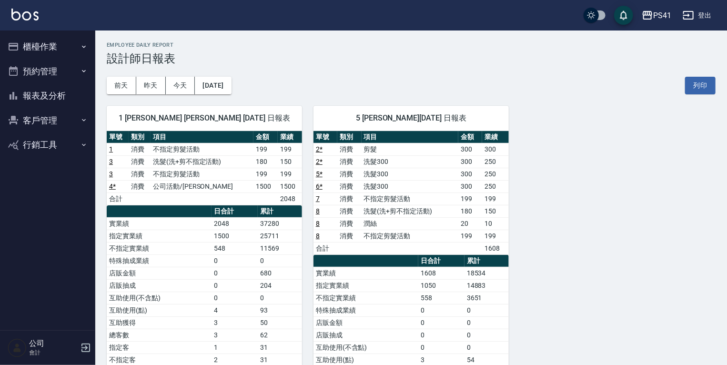
click at [30, 122] on button "客戶管理" at bounding box center [48, 120] width 88 height 25
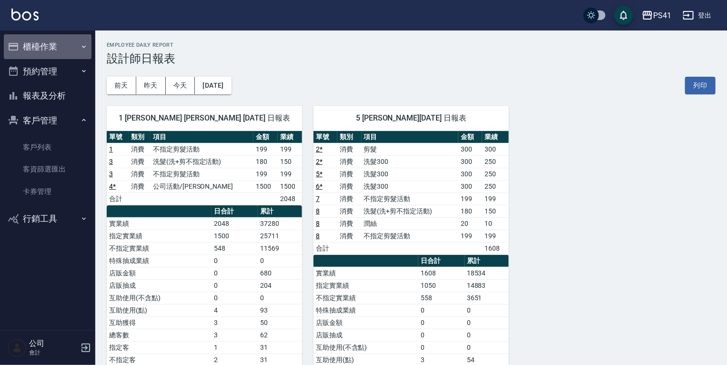
click at [68, 47] on button "櫃檯作業" at bounding box center [48, 46] width 88 height 25
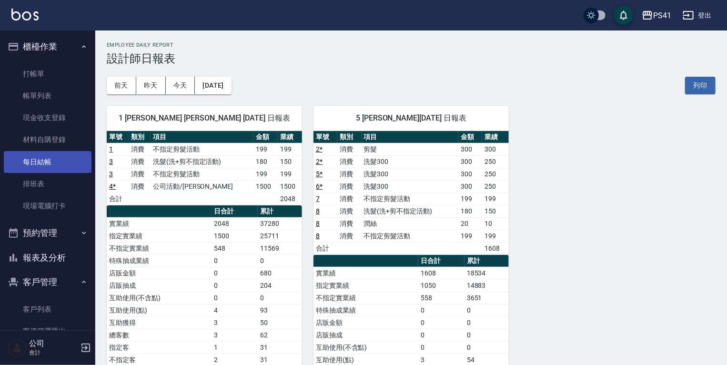
click at [59, 165] on link "每日結帳" at bounding box center [48, 162] width 88 height 22
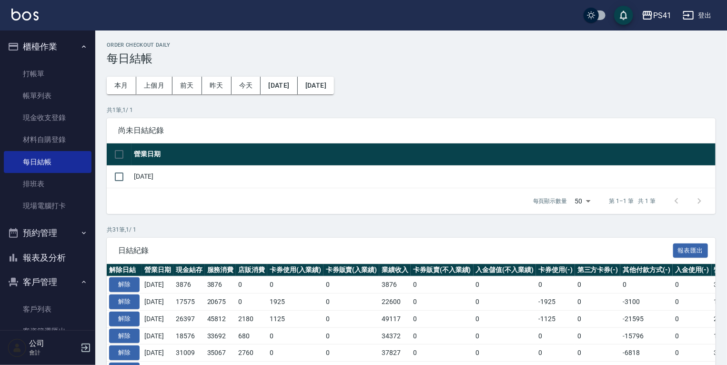
click at [50, 257] on button "報表及分析" at bounding box center [48, 257] width 88 height 25
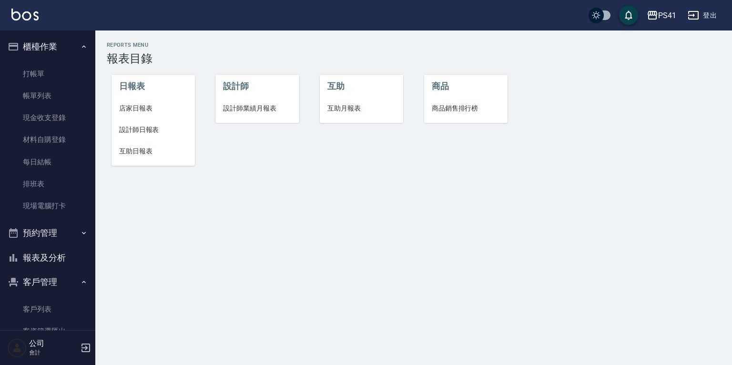
click at [154, 107] on span "店家日報表" at bounding box center [153, 108] width 68 height 10
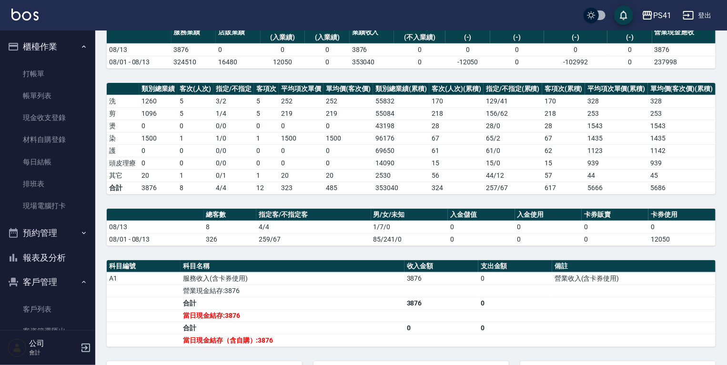
scroll to position [76, 0]
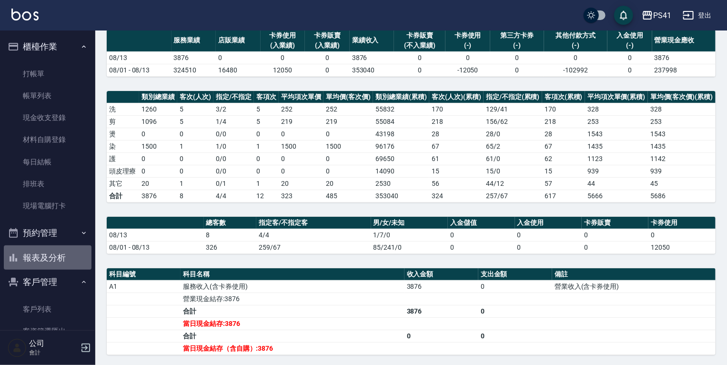
click at [67, 257] on button "報表及分析" at bounding box center [48, 257] width 88 height 25
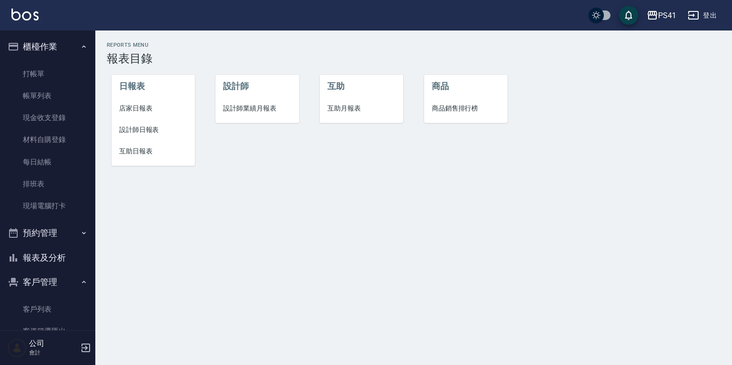
click at [145, 130] on span "設計師日報表" at bounding box center [153, 130] width 68 height 10
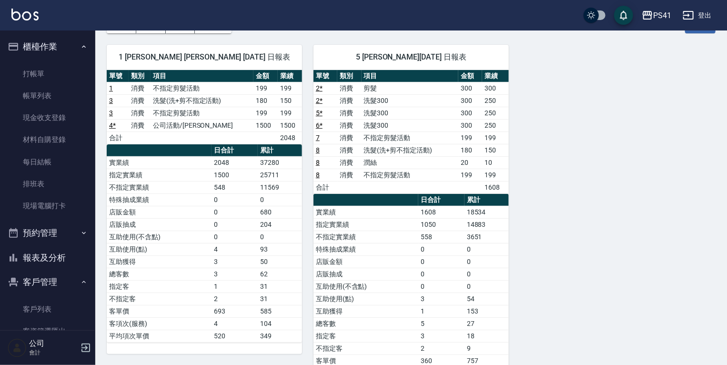
scroll to position [76, 0]
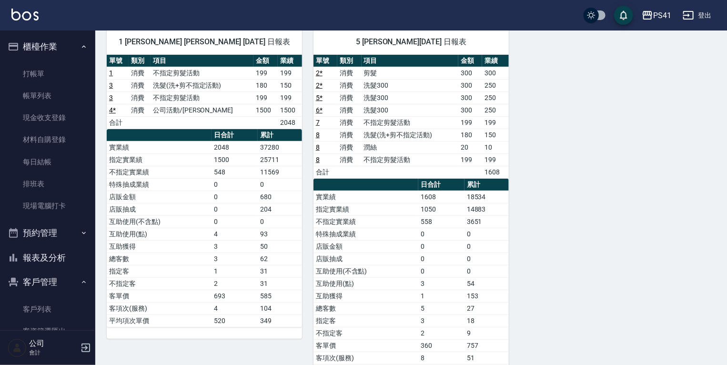
click at [65, 261] on button "報表及分析" at bounding box center [48, 257] width 88 height 25
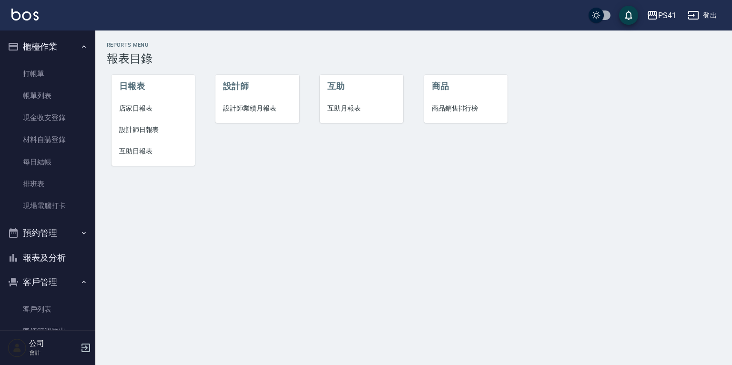
click at [122, 147] on span "互助日報表" at bounding box center [153, 151] width 68 height 10
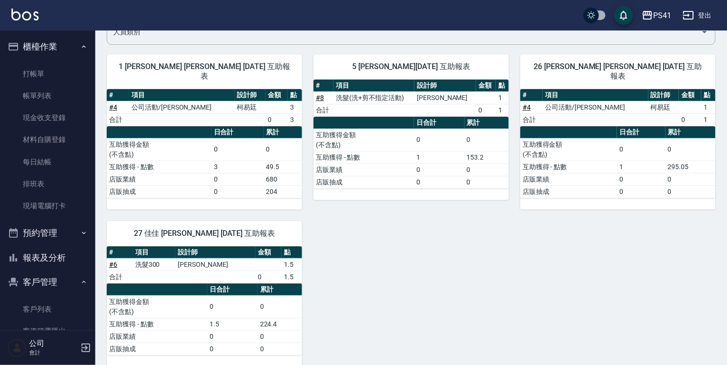
scroll to position [88, 0]
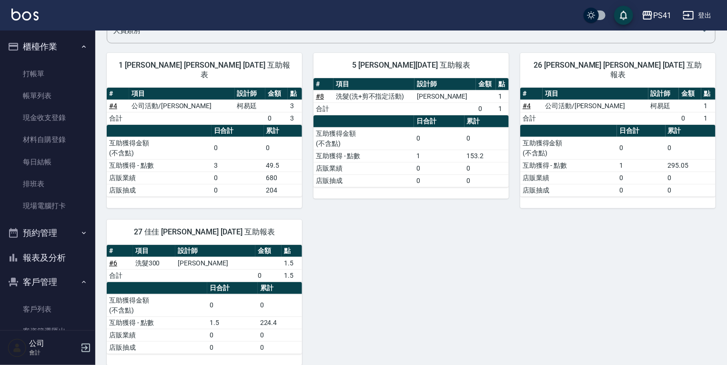
click at [69, 259] on button "報表及分析" at bounding box center [48, 257] width 88 height 25
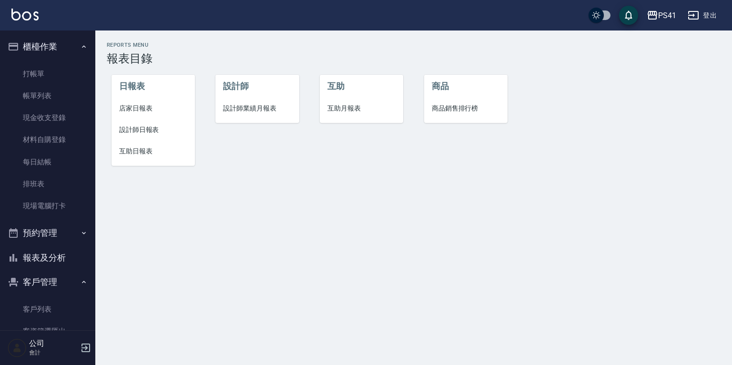
click at [152, 135] on li "設計師日報表" at bounding box center [153, 129] width 83 height 21
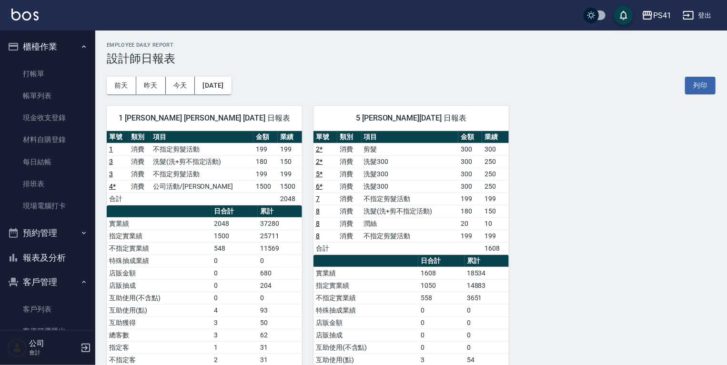
click at [320, 172] on link "5 *" at bounding box center [319, 174] width 7 height 8
click at [324, 185] on td "6 *" at bounding box center [326, 186] width 24 height 12
click at [320, 185] on link "6 *" at bounding box center [319, 187] width 7 height 8
click at [318, 171] on link "5 *" at bounding box center [319, 174] width 7 height 8
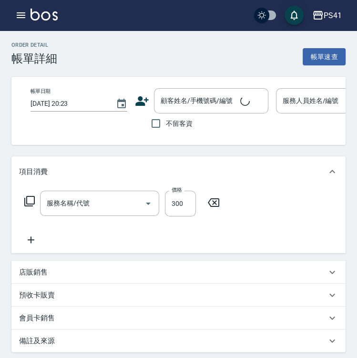
type input "洗髮300(1300)"
type input "[DATE] 20:08"
type input "Rolla-5"
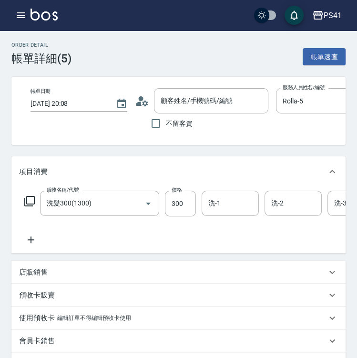
type input "蘿拉/0908663331/0005"
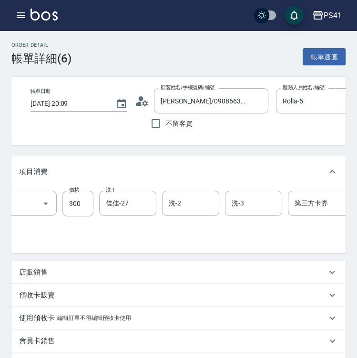
scroll to position [0, 153]
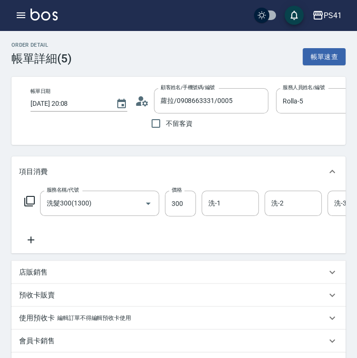
scroll to position [0, 69]
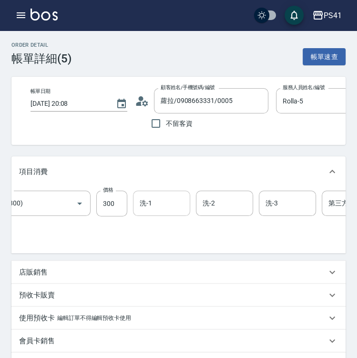
click at [175, 216] on div "洗-1" at bounding box center [161, 203] width 57 height 25
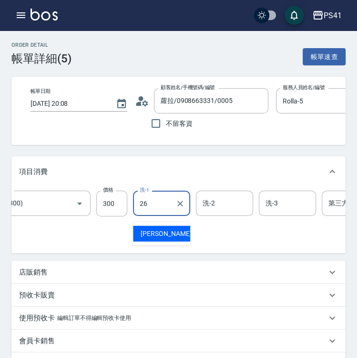
type input "[PERSON_NAME]-26"
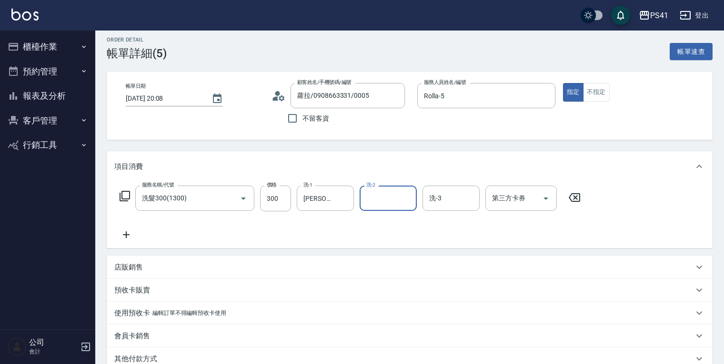
scroll to position [0, 0]
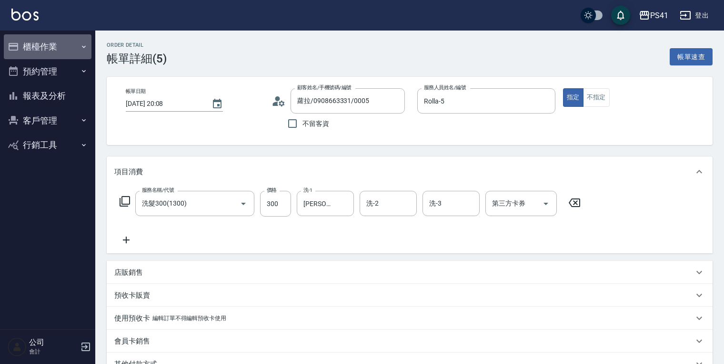
click at [54, 41] on button "櫃檯作業" at bounding box center [48, 46] width 88 height 25
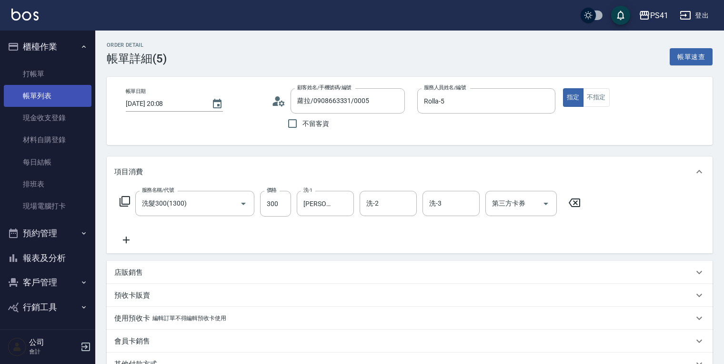
click at [67, 96] on link "帳單列表" at bounding box center [48, 96] width 88 height 22
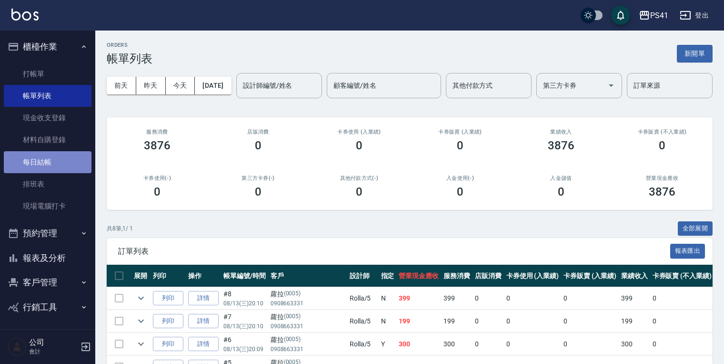
click at [64, 164] on link "每日結帳" at bounding box center [48, 162] width 88 height 22
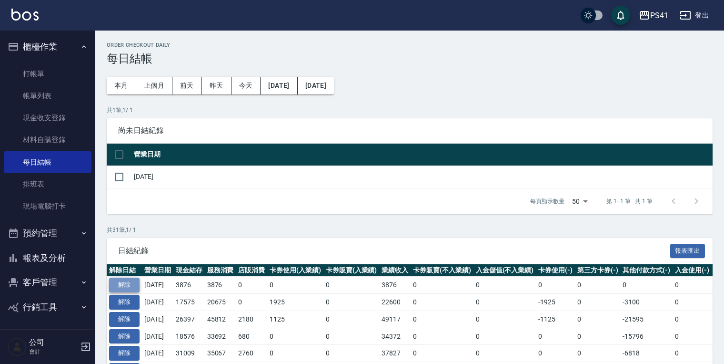
click at [133, 284] on button "解除" at bounding box center [124, 284] width 30 height 15
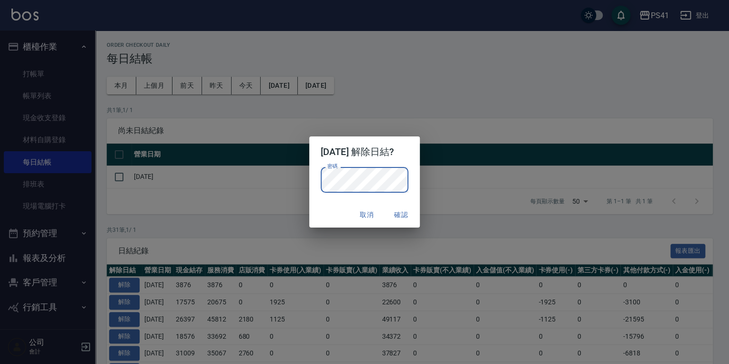
click at [356, 204] on div "取消 確認" at bounding box center [364, 214] width 111 height 25
click at [356, 210] on button "確認" at bounding box center [401, 215] width 30 height 18
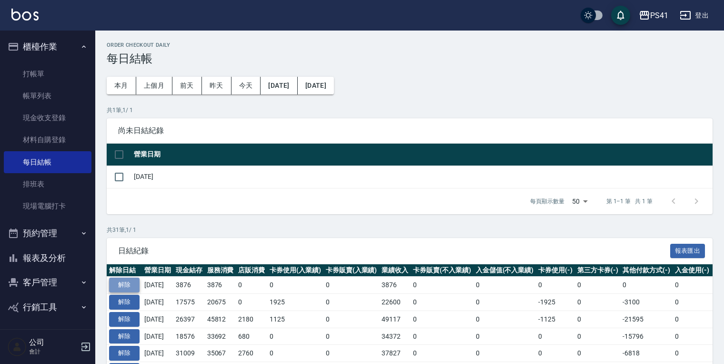
click at [128, 285] on button "解除" at bounding box center [124, 284] width 30 height 15
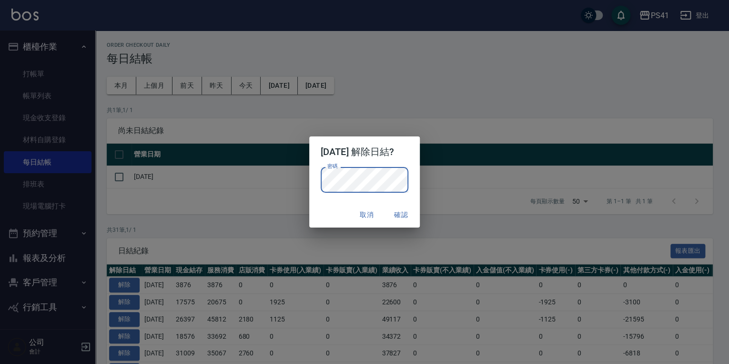
click at [356, 216] on button "確認" at bounding box center [401, 215] width 30 height 18
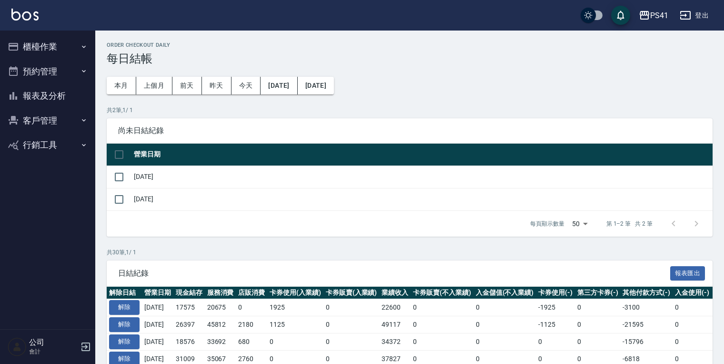
click at [71, 90] on button "報表及分析" at bounding box center [48, 95] width 88 height 25
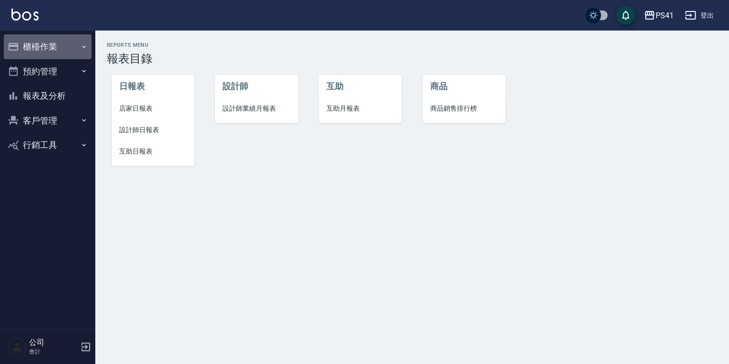
click at [66, 48] on button "櫃檯作業" at bounding box center [48, 46] width 88 height 25
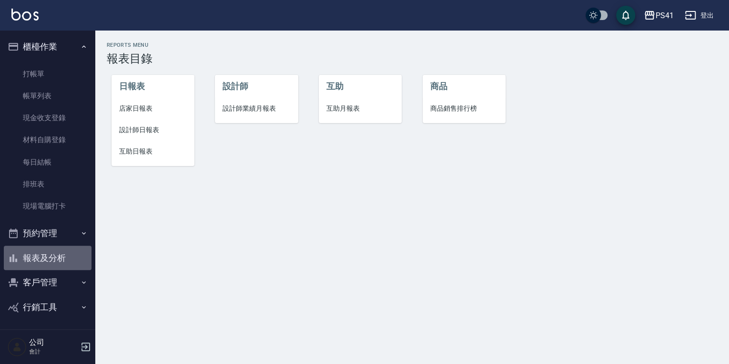
click at [72, 254] on button "報表及分析" at bounding box center [48, 257] width 88 height 25
click at [146, 128] on span "設計師日報表" at bounding box center [153, 130] width 68 height 10
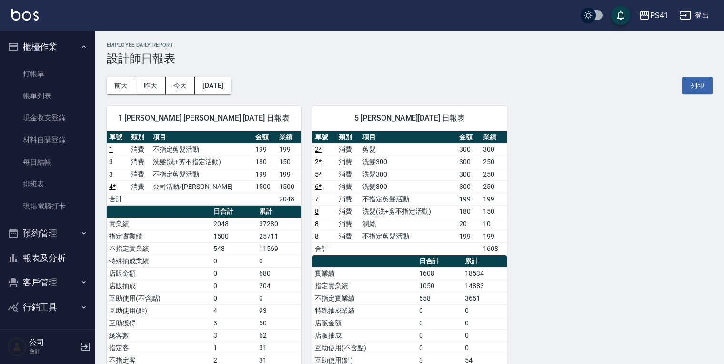
click at [315, 172] on link "5 *" at bounding box center [318, 174] width 7 height 8
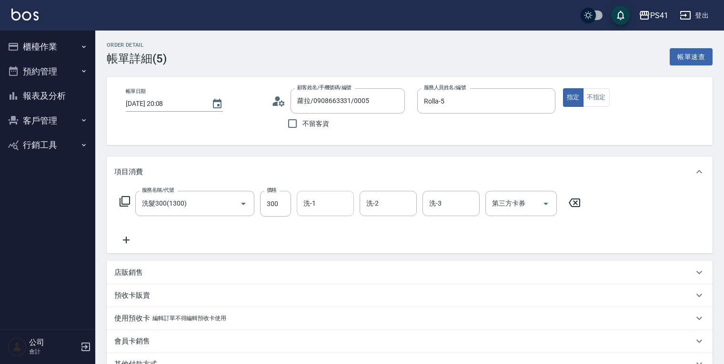
drag, startPoint x: 344, startPoint y: 206, endPoint x: 374, endPoint y: 198, distance: 31.2
click at [344, 205] on input "洗-1" at bounding box center [325, 203] width 49 height 17
type input "溫佳惇-26"
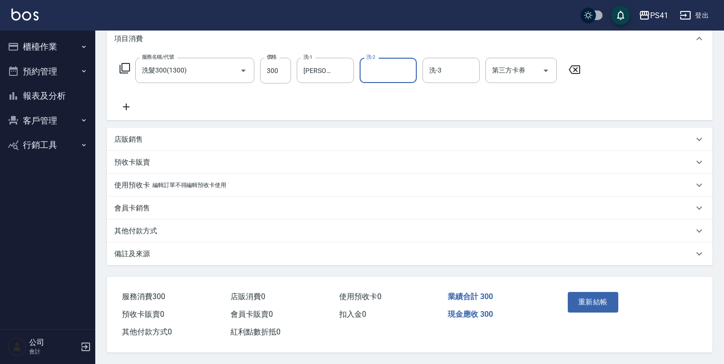
scroll to position [136, 0]
click at [596, 297] on button "重新結帳" at bounding box center [593, 302] width 51 height 20
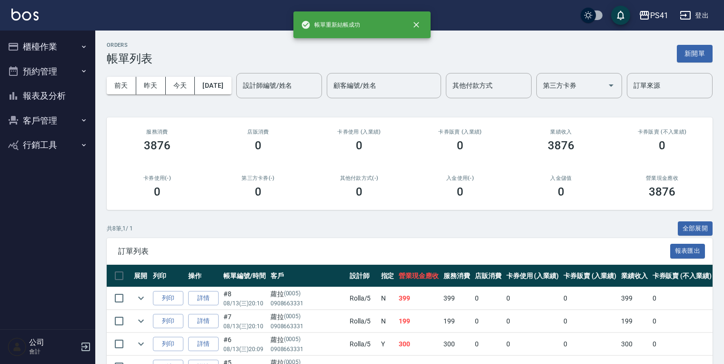
click at [66, 43] on button "櫃檯作業" at bounding box center [48, 46] width 88 height 25
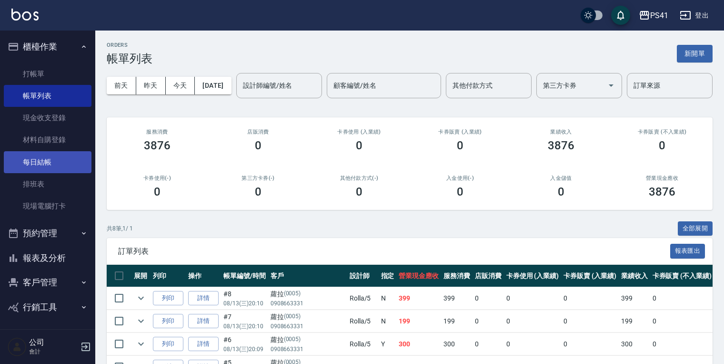
click at [68, 165] on link "每日結帳" at bounding box center [48, 162] width 88 height 22
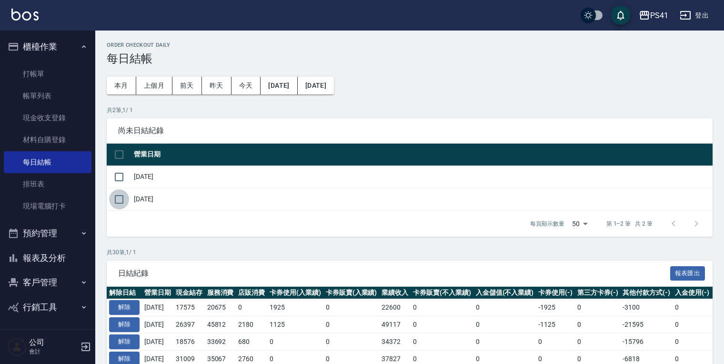
click at [116, 196] on input "checkbox" at bounding box center [119, 199] width 20 height 20
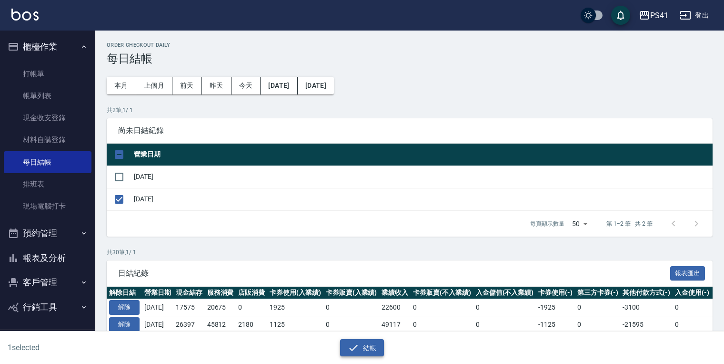
click at [372, 346] on button "結帳" at bounding box center [362, 348] width 44 height 18
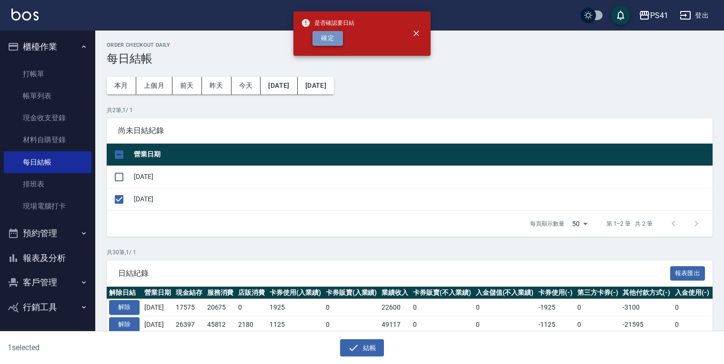
click at [337, 34] on button "確定" at bounding box center [328, 38] width 30 height 15
checkbox input "false"
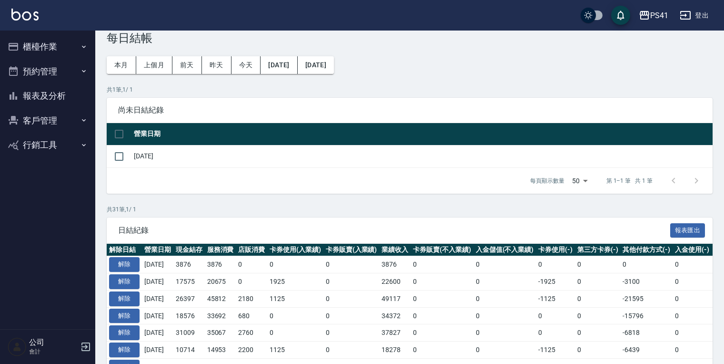
scroll to position [38, 0]
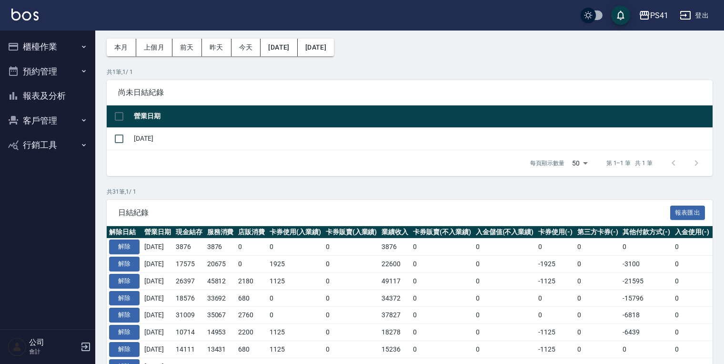
click at [47, 101] on button "報表及分析" at bounding box center [48, 95] width 88 height 25
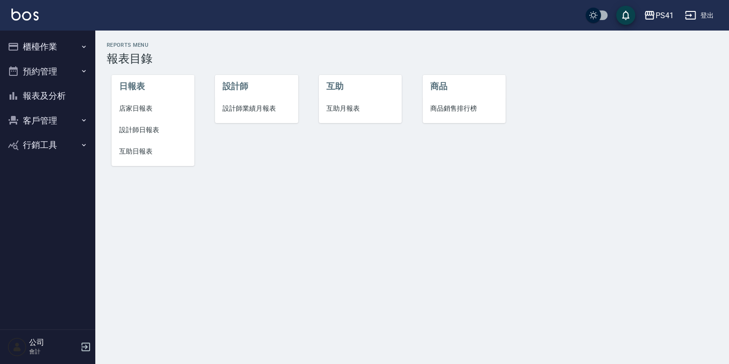
click at [144, 149] on span "互助日報表" at bounding box center [153, 151] width 68 height 10
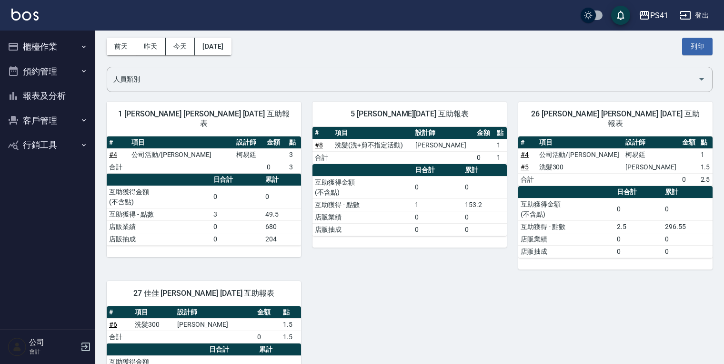
scroll to position [25, 0]
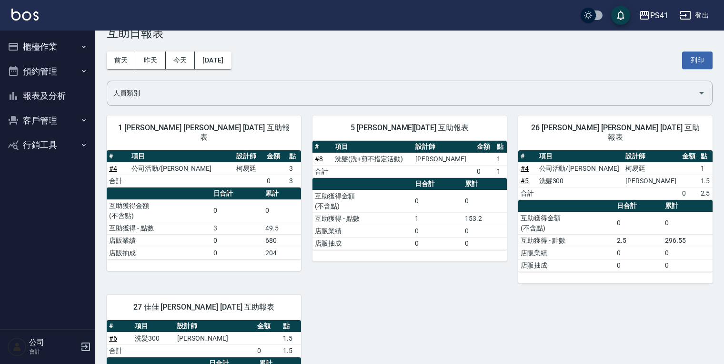
click at [47, 97] on button "報表及分析" at bounding box center [48, 95] width 88 height 25
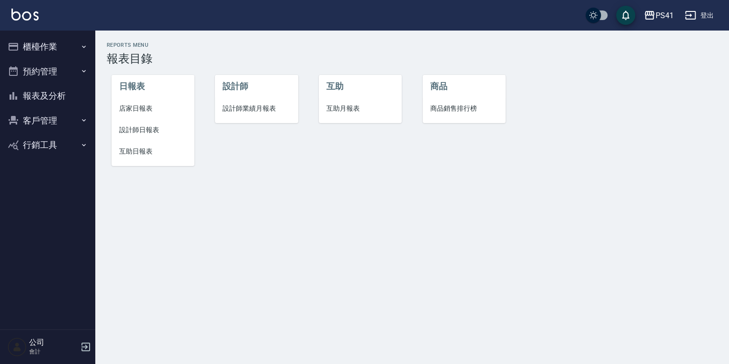
click at [148, 131] on span "設計師日報表" at bounding box center [153, 130] width 68 height 10
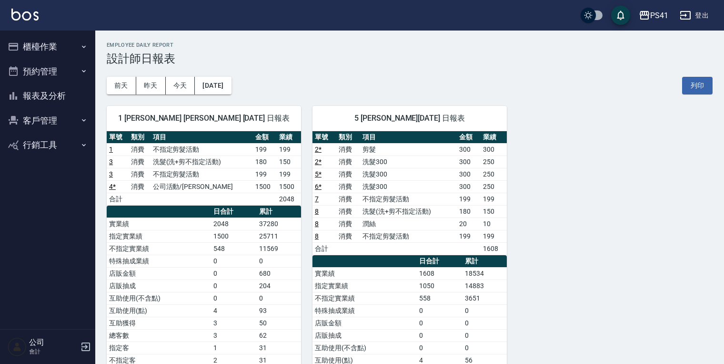
click at [319, 159] on link "2 *" at bounding box center [318, 162] width 7 height 8
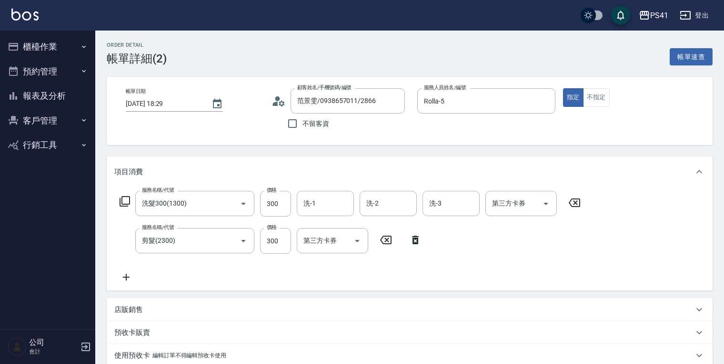
click at [57, 46] on button "櫃檯作業" at bounding box center [48, 46] width 88 height 25
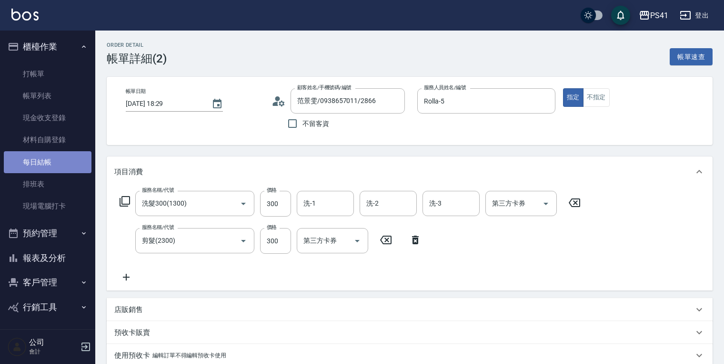
click at [55, 162] on link "每日結帳" at bounding box center [48, 162] width 88 height 22
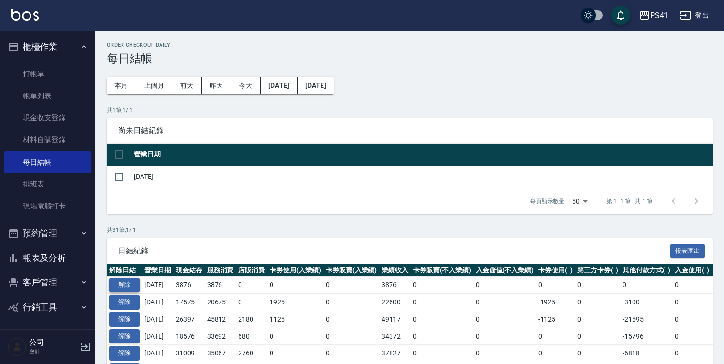
click at [130, 278] on button "解除" at bounding box center [124, 284] width 30 height 15
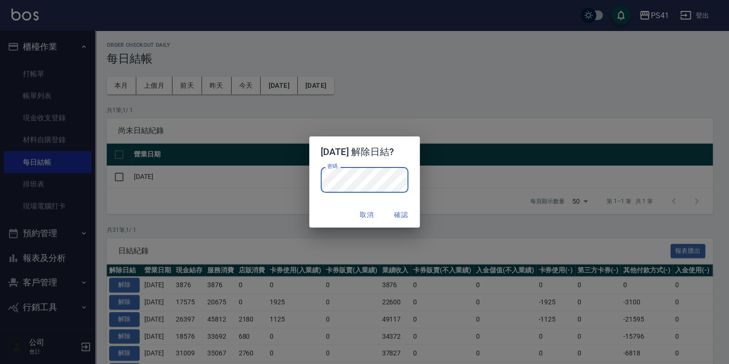
click at [325, 173] on div "密碼 密碼" at bounding box center [365, 180] width 88 height 26
click at [405, 217] on button "確認" at bounding box center [401, 215] width 30 height 18
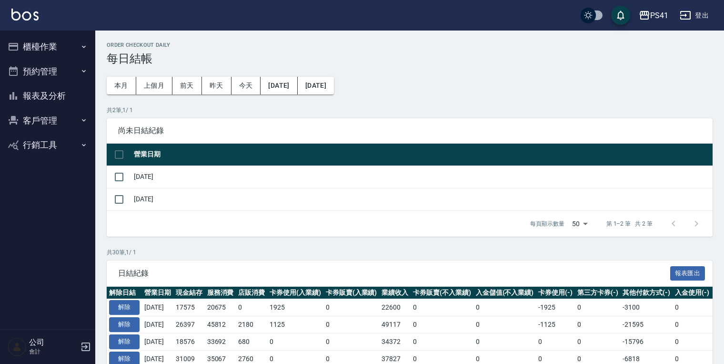
click at [39, 90] on button "報表及分析" at bounding box center [48, 95] width 88 height 25
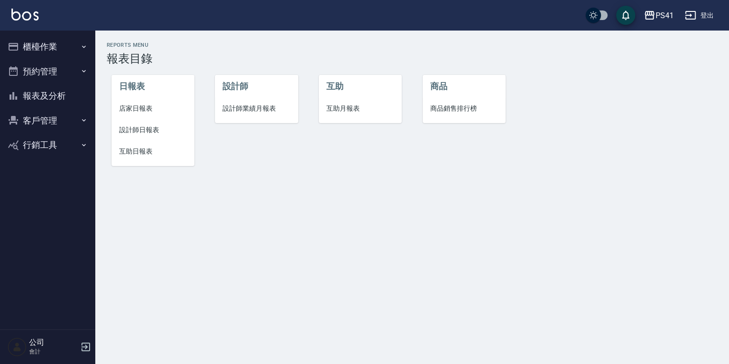
click at [149, 130] on span "設計師日報表" at bounding box center [153, 130] width 68 height 10
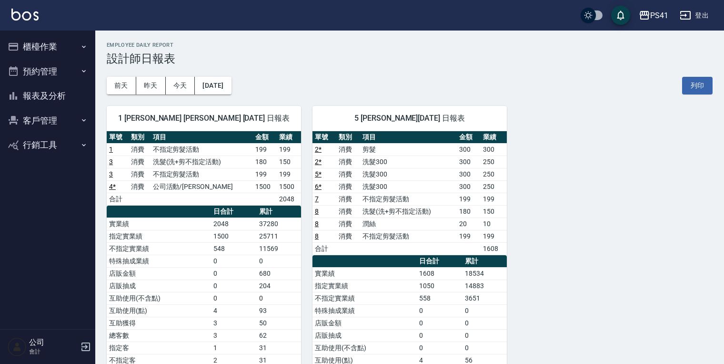
click at [318, 147] on link "2 *" at bounding box center [318, 149] width 7 height 8
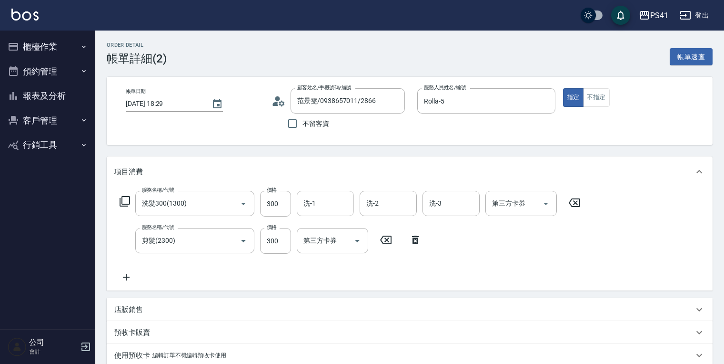
click at [328, 201] on input "洗-1" at bounding box center [325, 203] width 49 height 17
type input "[PERSON_NAME]-26"
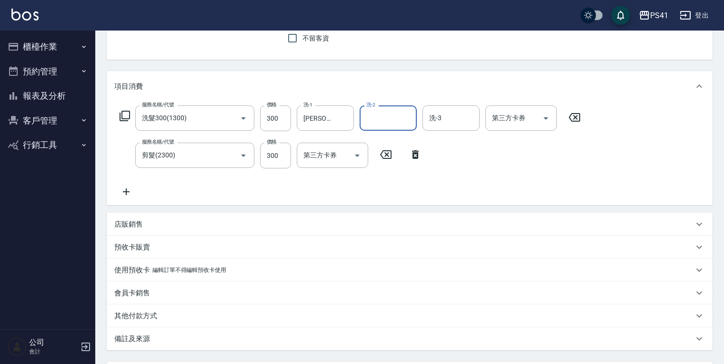
scroll to position [173, 0]
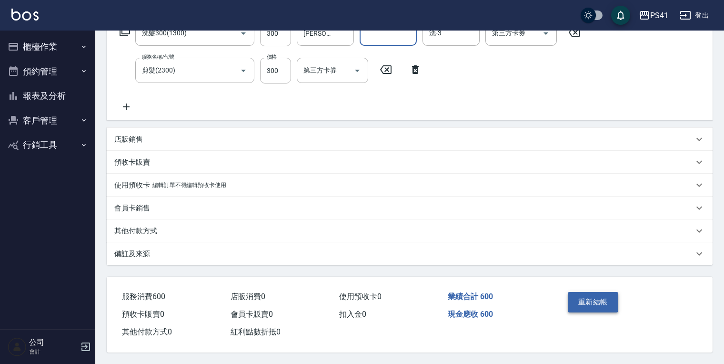
click at [584, 293] on button "重新結帳" at bounding box center [593, 302] width 51 height 20
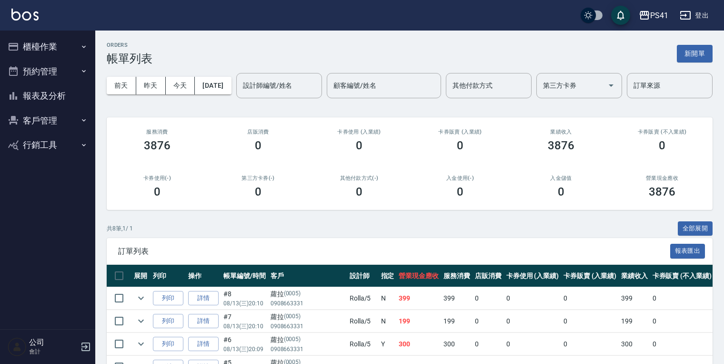
click at [54, 89] on button "報表及分析" at bounding box center [48, 95] width 88 height 25
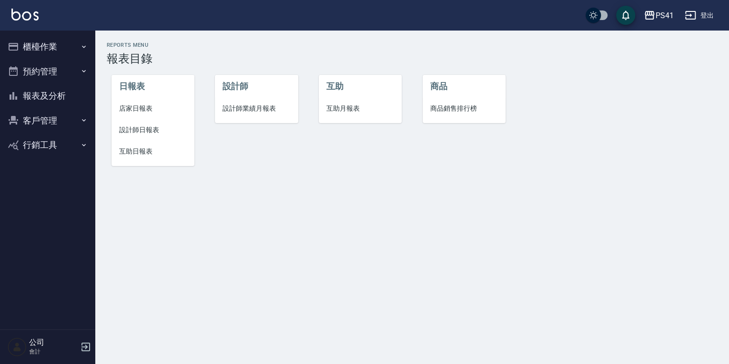
click at [143, 154] on span "互助日報表" at bounding box center [153, 151] width 68 height 10
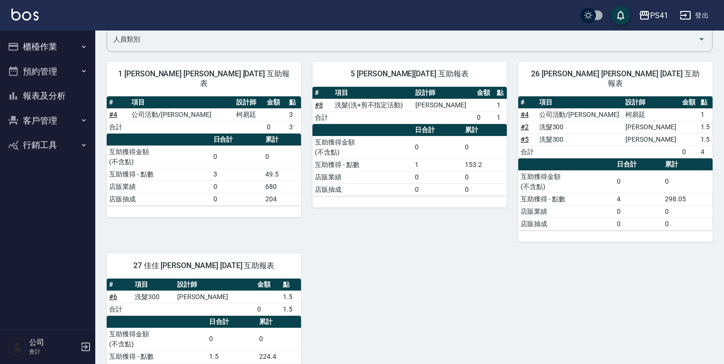
scroll to position [38, 0]
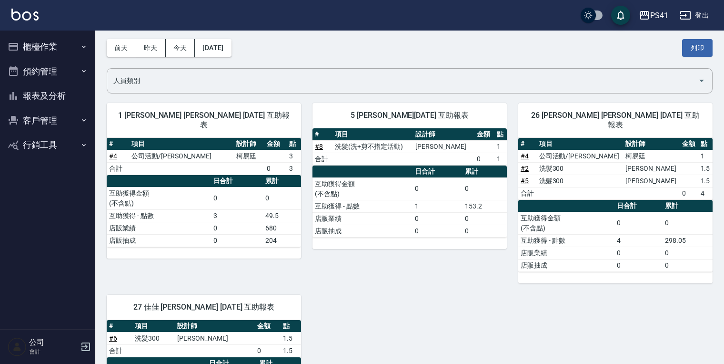
click at [52, 97] on button "報表及分析" at bounding box center [48, 95] width 88 height 25
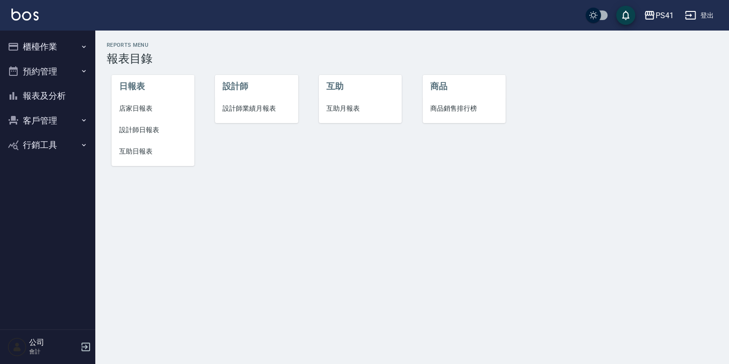
click at [145, 131] on span "設計師日報表" at bounding box center [153, 130] width 68 height 10
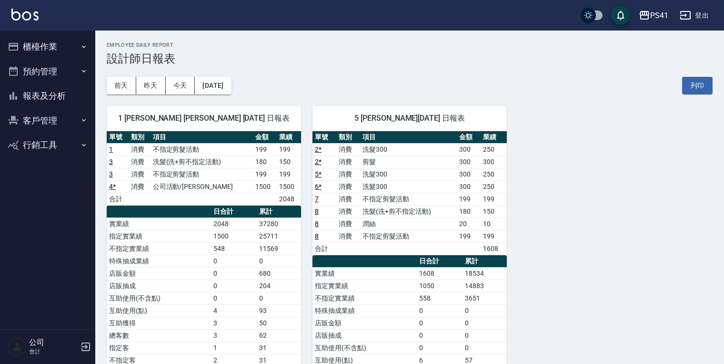
click at [110, 158] on link "3" at bounding box center [111, 162] width 4 height 8
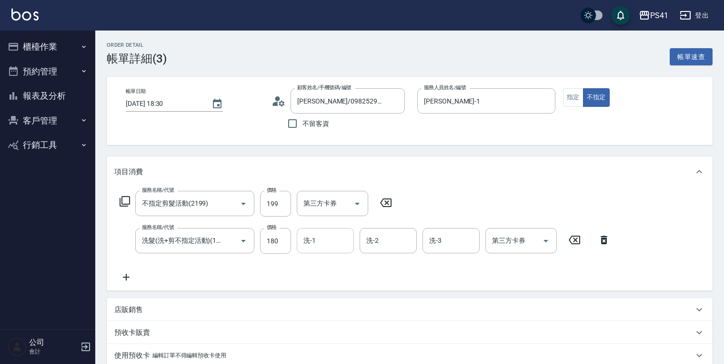
click at [318, 250] on div "洗-1" at bounding box center [325, 240] width 57 height 25
type input "[PERSON_NAME]-26"
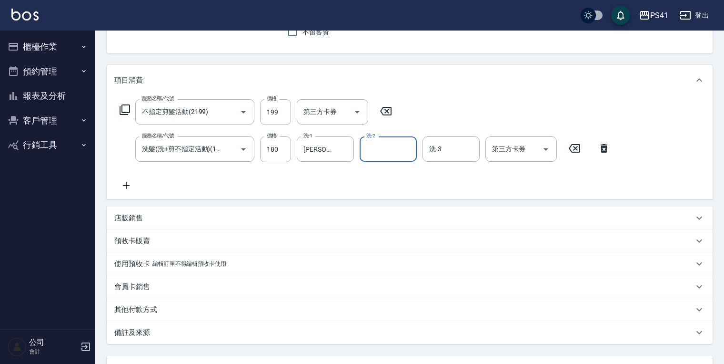
scroll to position [173, 0]
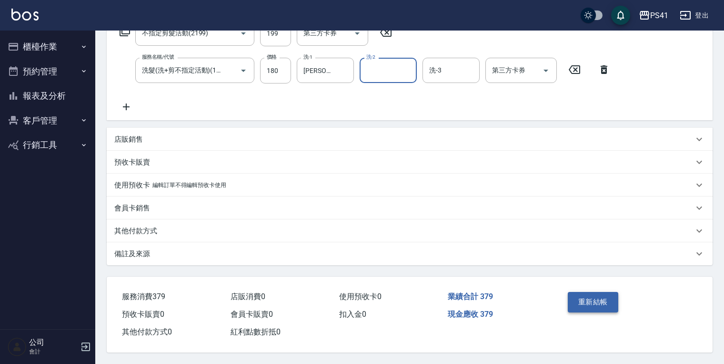
click at [611, 298] on button "重新結帳" at bounding box center [593, 302] width 51 height 20
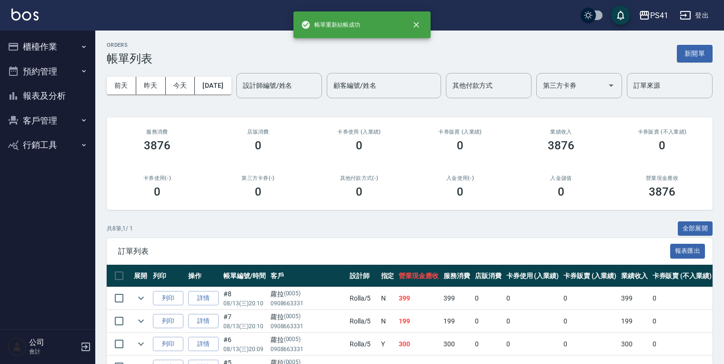
click at [69, 91] on button "報表及分析" at bounding box center [48, 95] width 88 height 25
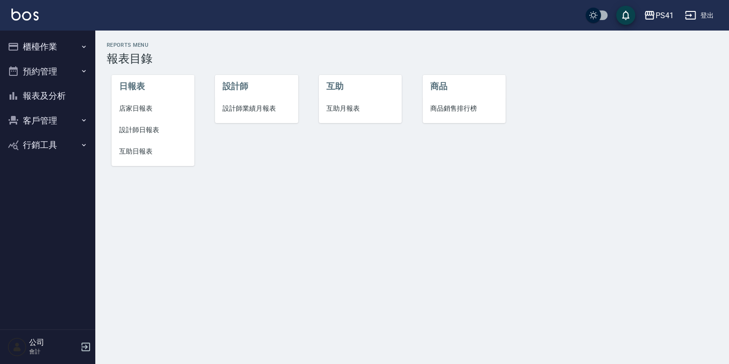
click at [56, 49] on button "櫃檯作業" at bounding box center [48, 46] width 88 height 25
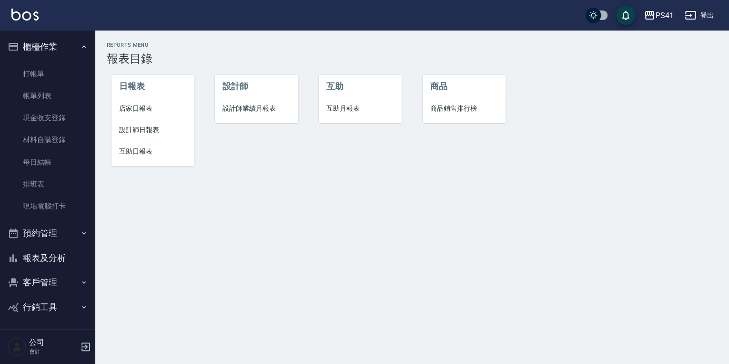
click at [122, 153] on span "互助日報表" at bounding box center [153, 151] width 68 height 10
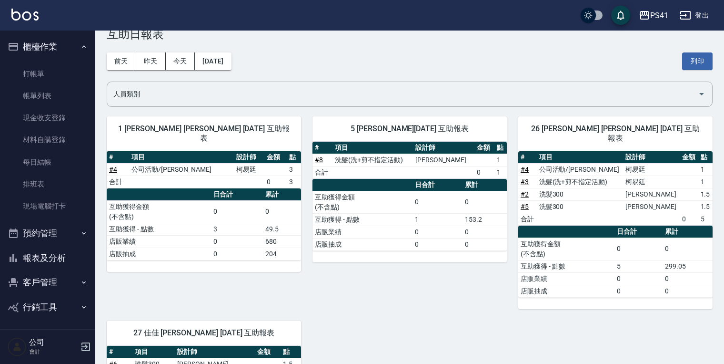
scroll to position [38, 0]
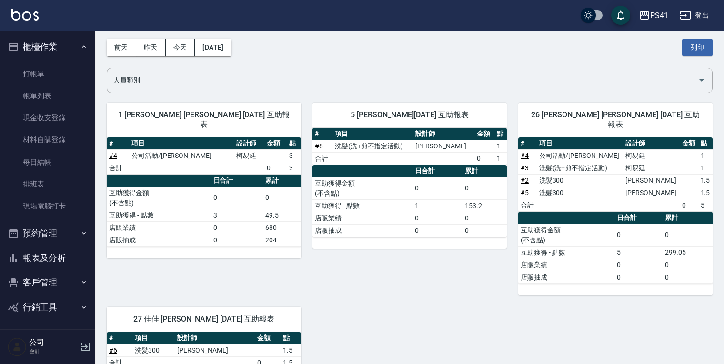
click at [320, 144] on link "# 8" at bounding box center [319, 146] width 8 height 8
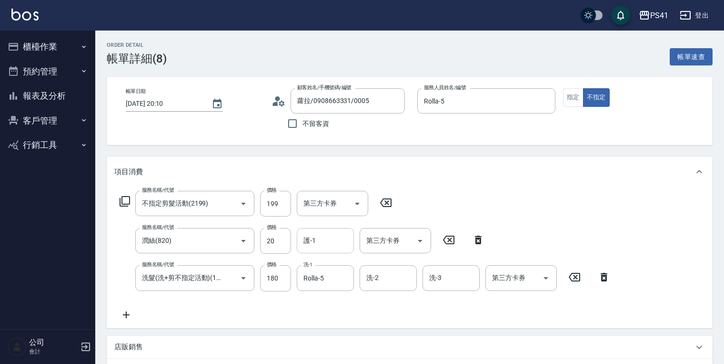
click at [339, 242] on input "護-1" at bounding box center [325, 240] width 49 height 17
type input "Rolla-5"
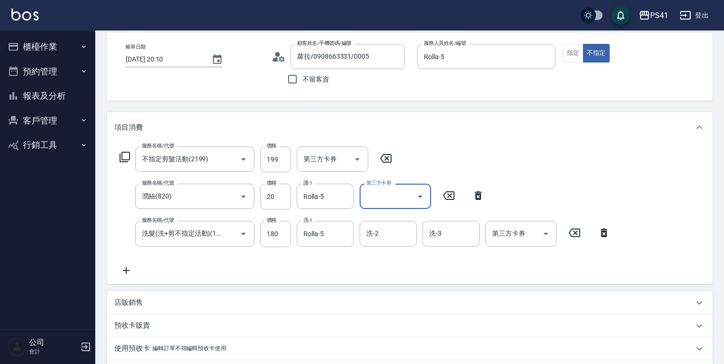
scroll to position [152, 0]
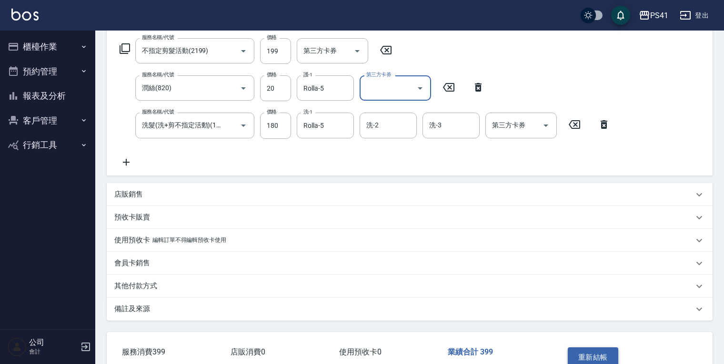
click at [603, 357] on button "重新結帳" at bounding box center [593, 357] width 51 height 20
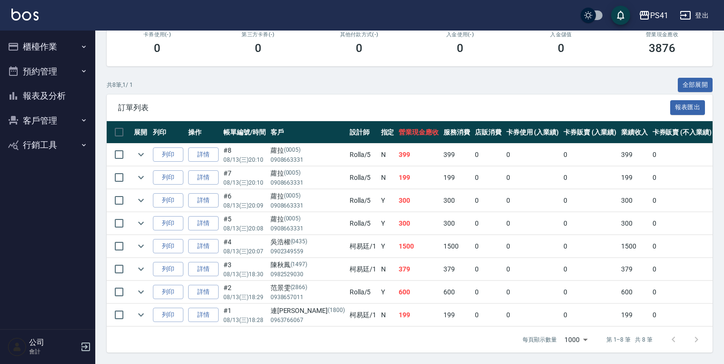
scroll to position [177, 0]
click at [142, 149] on icon "expand row" at bounding box center [140, 154] width 11 height 11
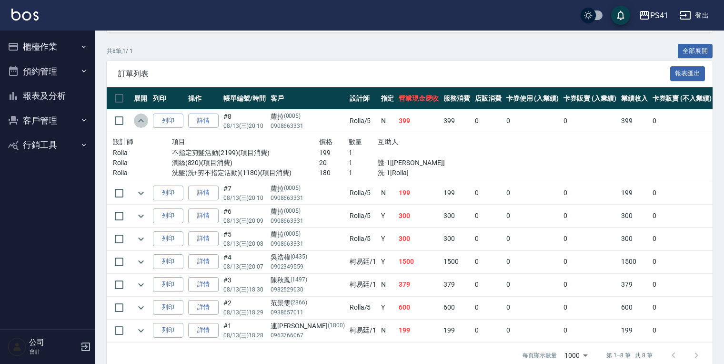
click at [142, 126] on icon "expand row" at bounding box center [140, 120] width 11 height 11
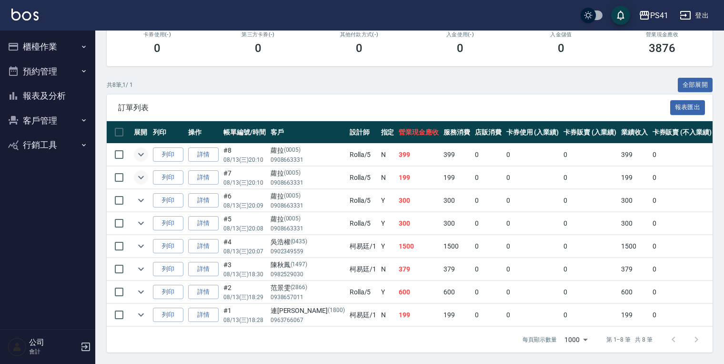
click at [141, 173] on icon "expand row" at bounding box center [140, 177] width 11 height 11
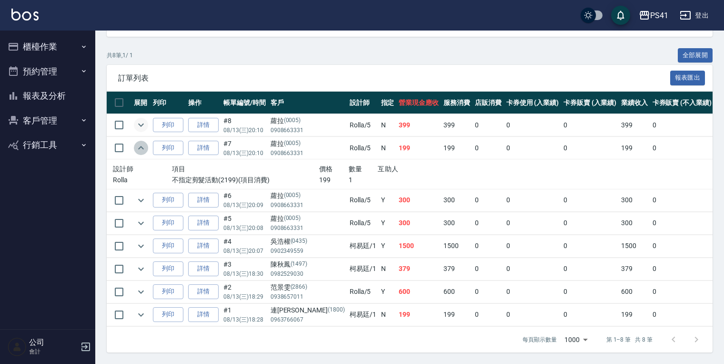
click at [141, 153] on icon "expand row" at bounding box center [140, 147] width 11 height 11
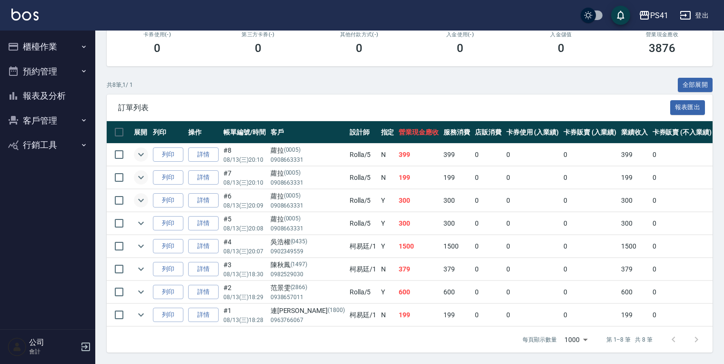
click at [141, 194] on icon "expand row" at bounding box center [140, 199] width 11 height 11
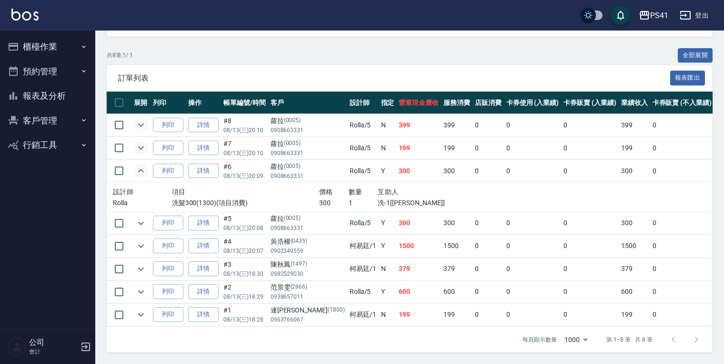
click at [141, 176] on icon "expand row" at bounding box center [140, 170] width 11 height 11
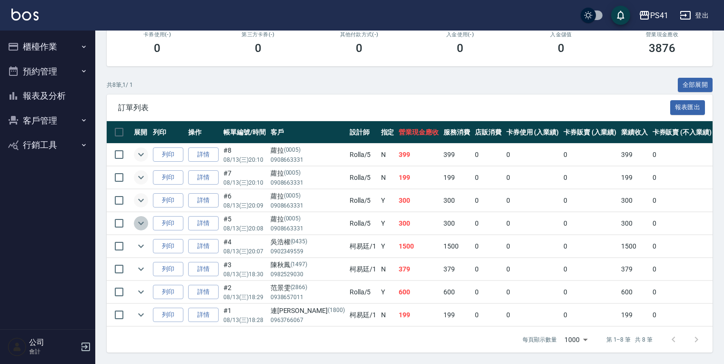
click at [143, 217] on icon "expand row" at bounding box center [140, 222] width 11 height 11
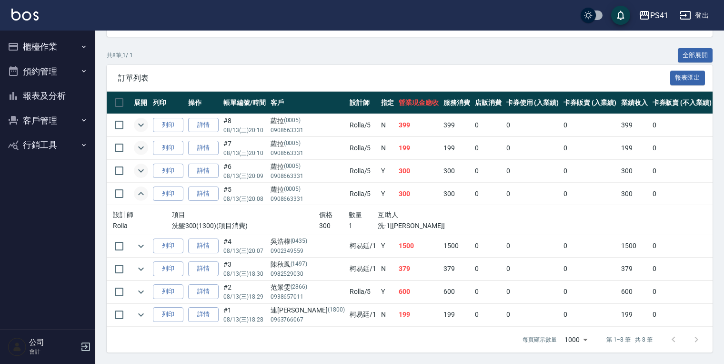
click at [143, 199] on icon "expand row" at bounding box center [140, 193] width 11 height 11
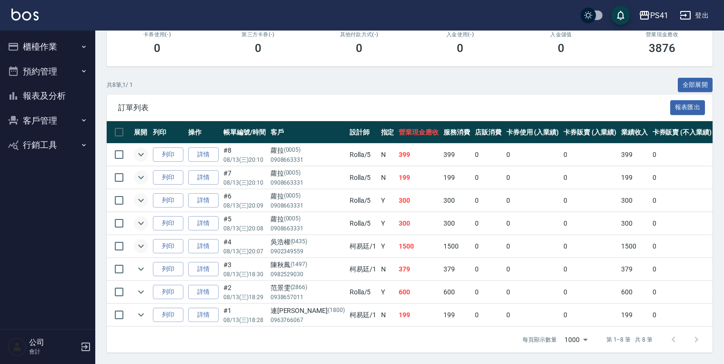
click at [143, 241] on icon "expand row" at bounding box center [140, 245] width 11 height 11
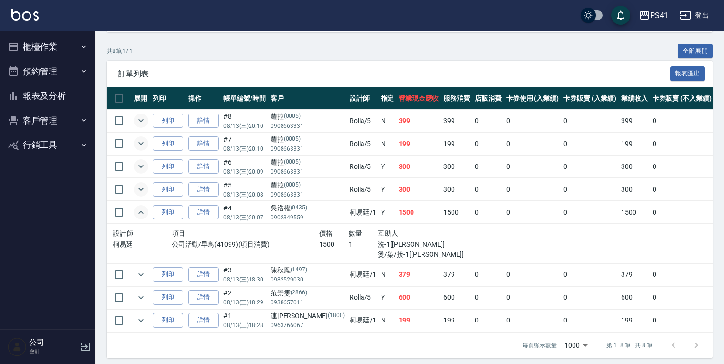
click at [143, 218] on icon "expand row" at bounding box center [140, 211] width 11 height 11
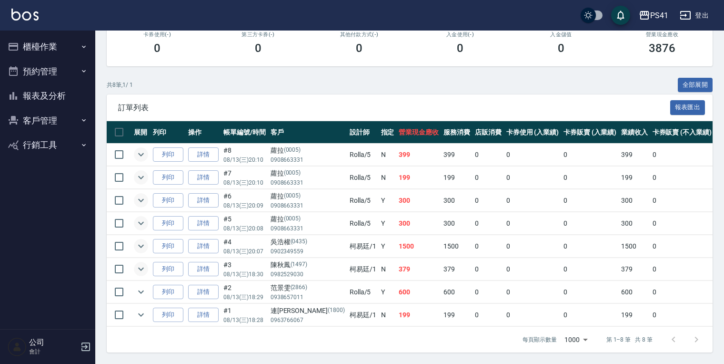
click at [145, 263] on icon "expand row" at bounding box center [140, 268] width 11 height 11
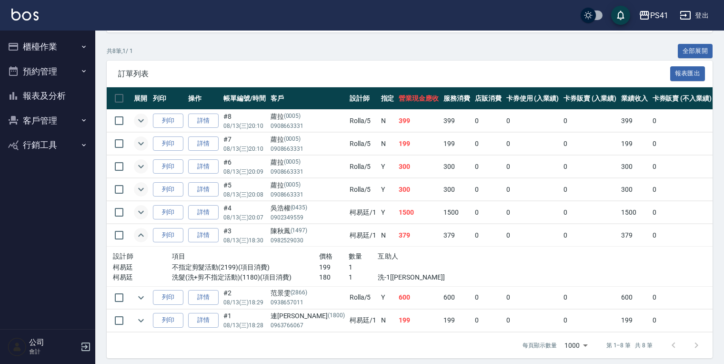
click at [145, 241] on icon "expand row" at bounding box center [140, 234] width 11 height 11
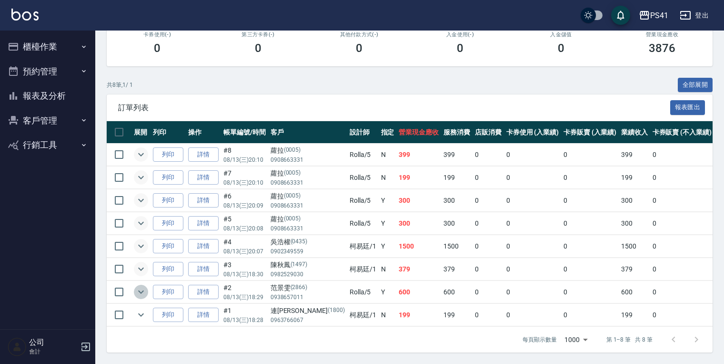
click at [143, 286] on icon "expand row" at bounding box center [140, 291] width 11 height 11
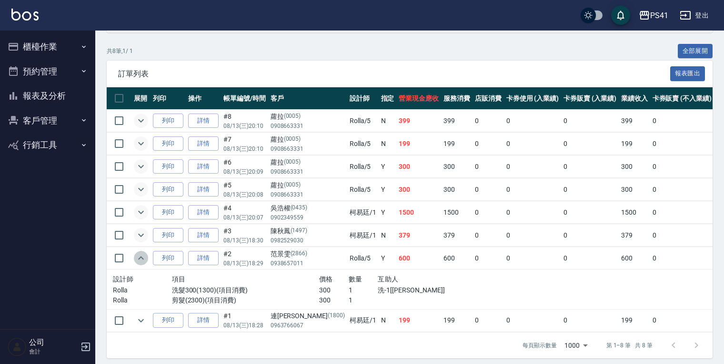
click at [143, 264] on icon "expand row" at bounding box center [140, 257] width 11 height 11
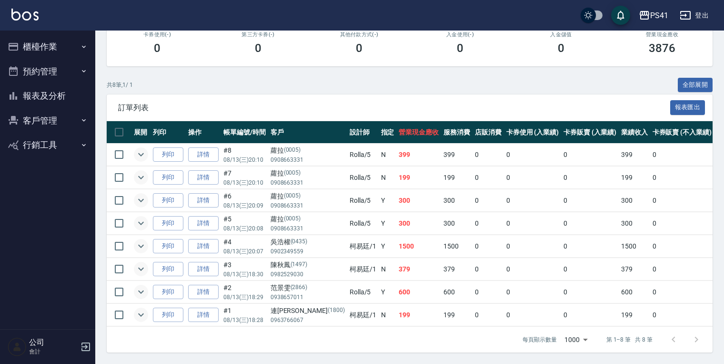
click at [143, 309] on icon "expand row" at bounding box center [140, 314] width 11 height 11
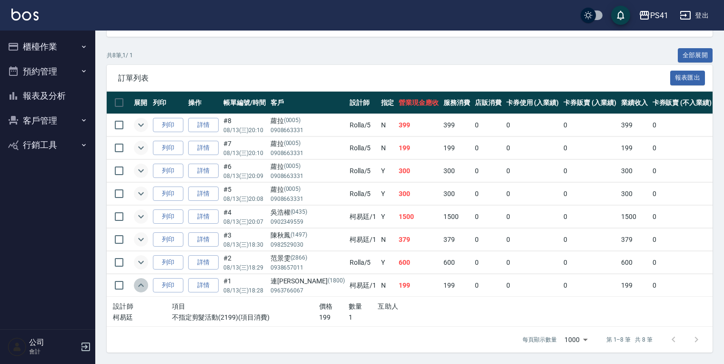
click at [143, 291] on icon "expand row" at bounding box center [140, 284] width 11 height 11
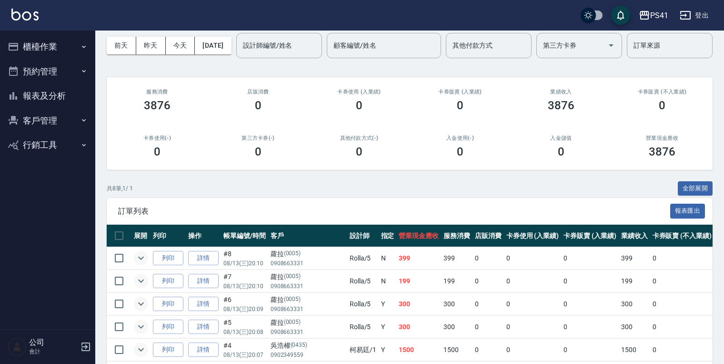
scroll to position [0, 0]
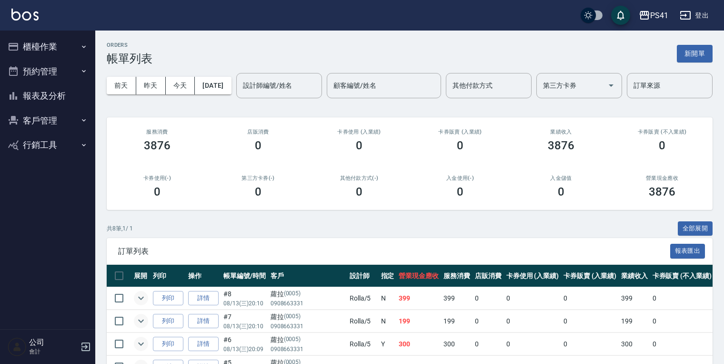
click at [63, 40] on button "櫃檯作業" at bounding box center [48, 46] width 88 height 25
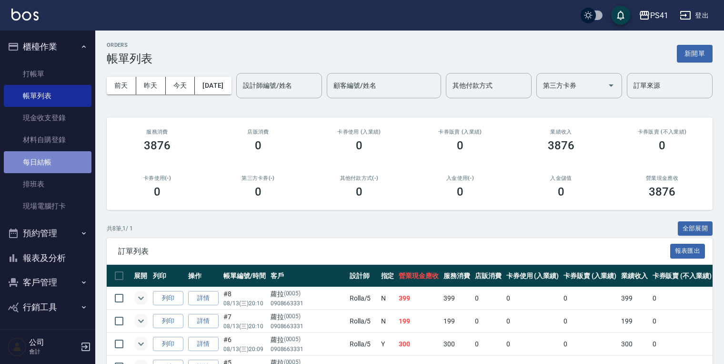
click at [53, 163] on link "每日結帳" at bounding box center [48, 162] width 88 height 22
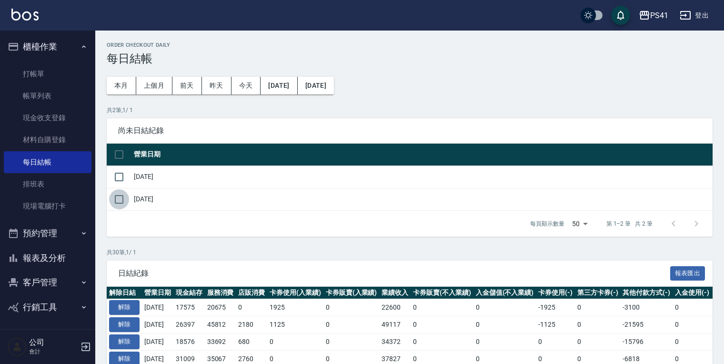
click at [121, 198] on input "checkbox" at bounding box center [119, 199] width 20 height 20
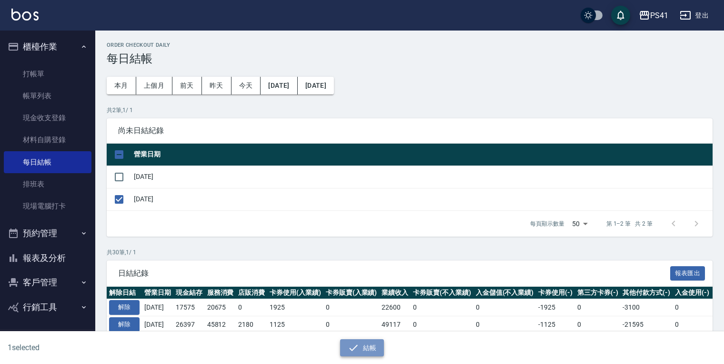
click at [357, 349] on icon "button" at bounding box center [353, 347] width 11 height 11
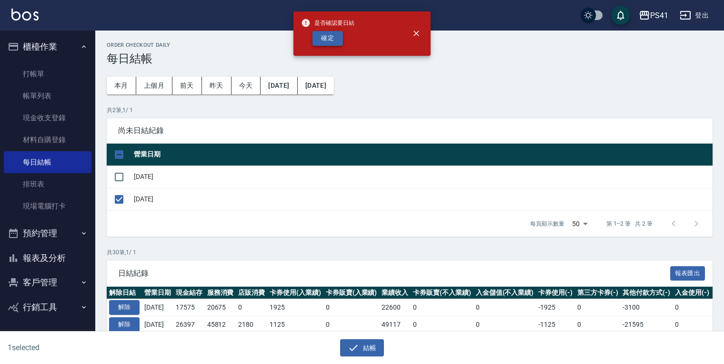
click at [335, 36] on button "確定" at bounding box center [328, 38] width 30 height 15
checkbox input "false"
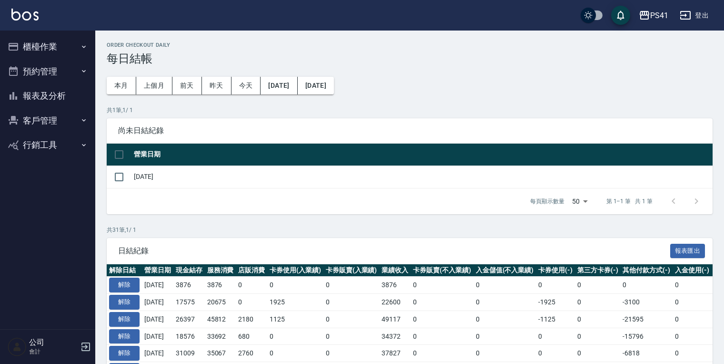
click at [59, 49] on button "櫃檯作業" at bounding box center [48, 46] width 88 height 25
